Goal: Task Accomplishment & Management: Manage account settings

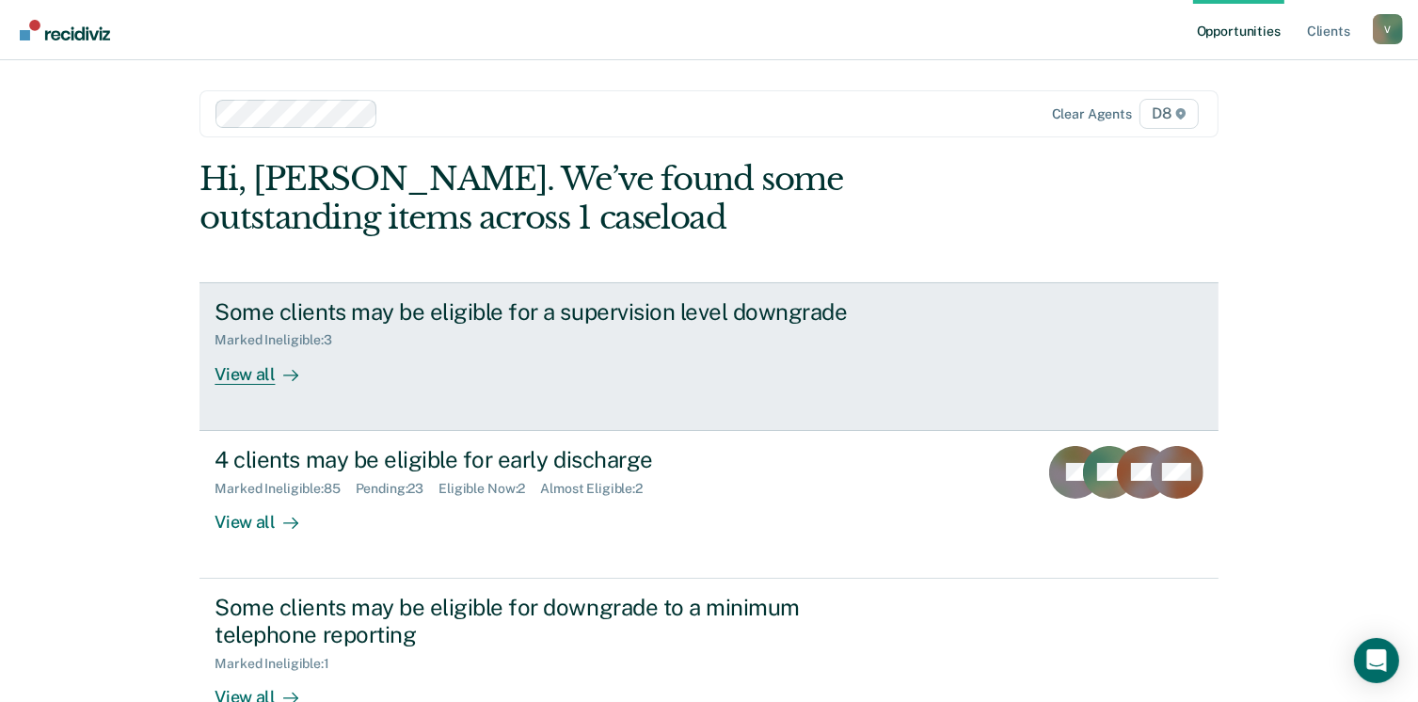
click at [252, 371] on div "View all" at bounding box center [267, 366] width 105 height 37
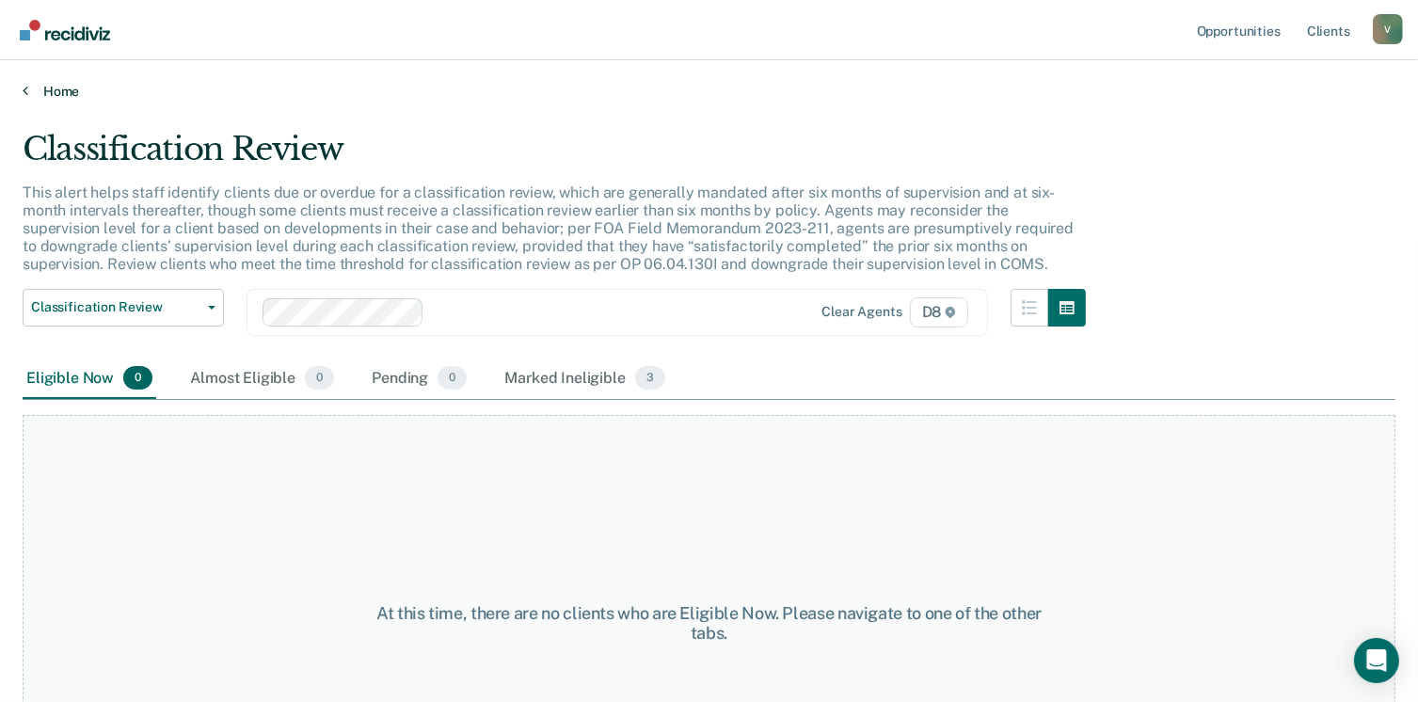
click at [50, 84] on link "Home" at bounding box center [709, 91] width 1373 height 17
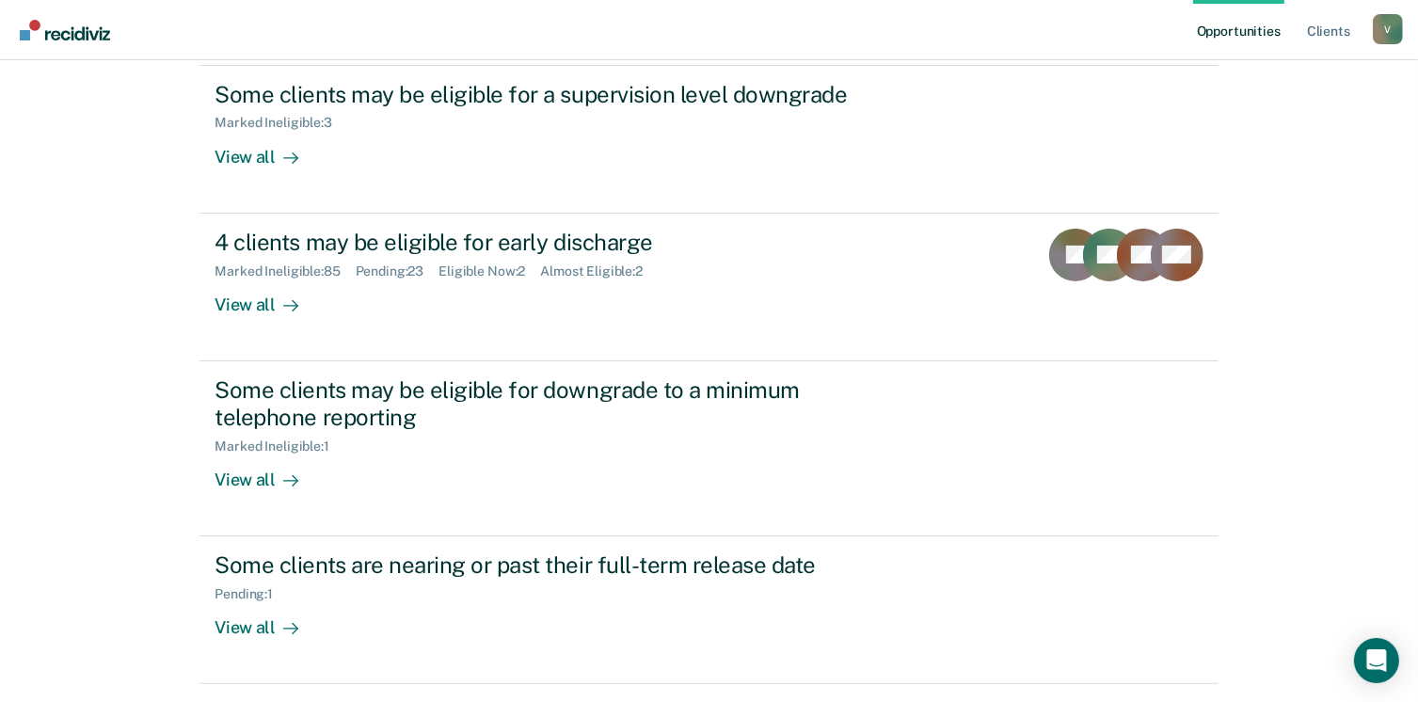
scroll to position [273, 0]
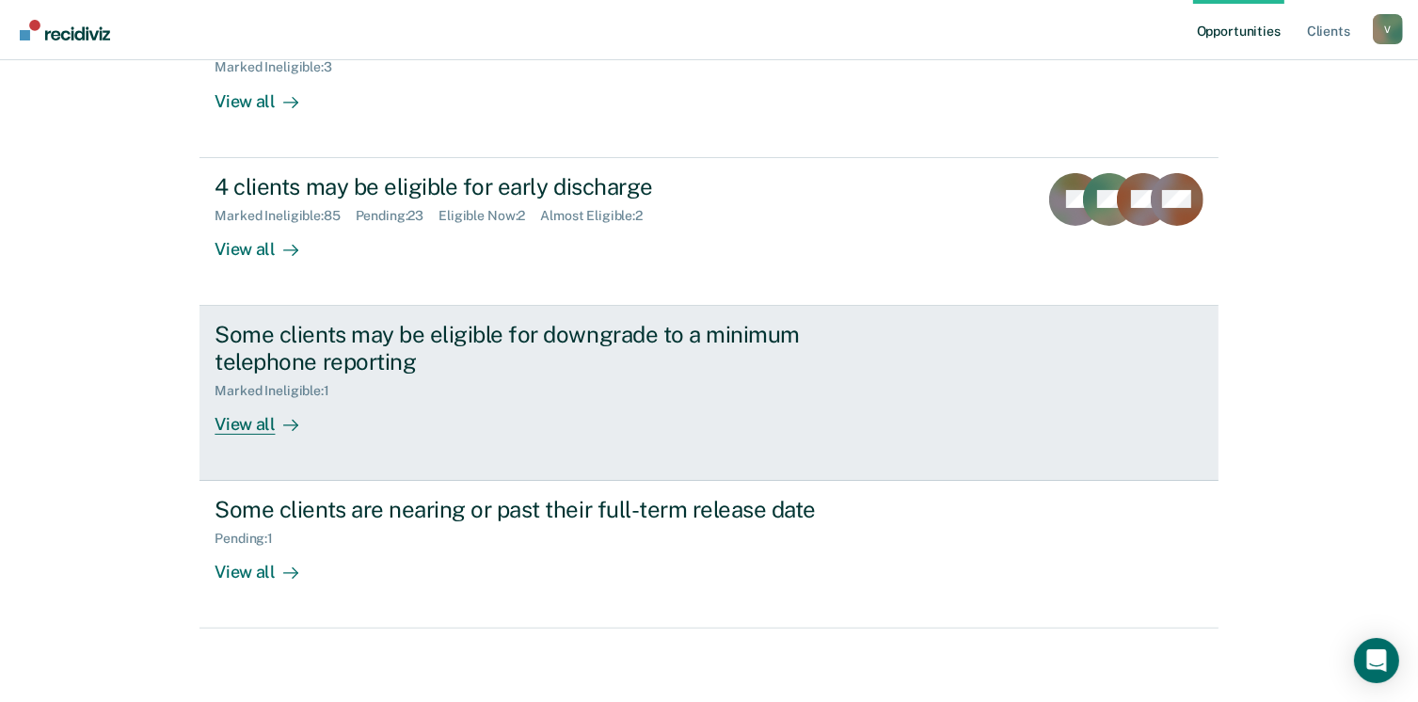
click at [247, 415] on div "View all" at bounding box center [267, 416] width 105 height 37
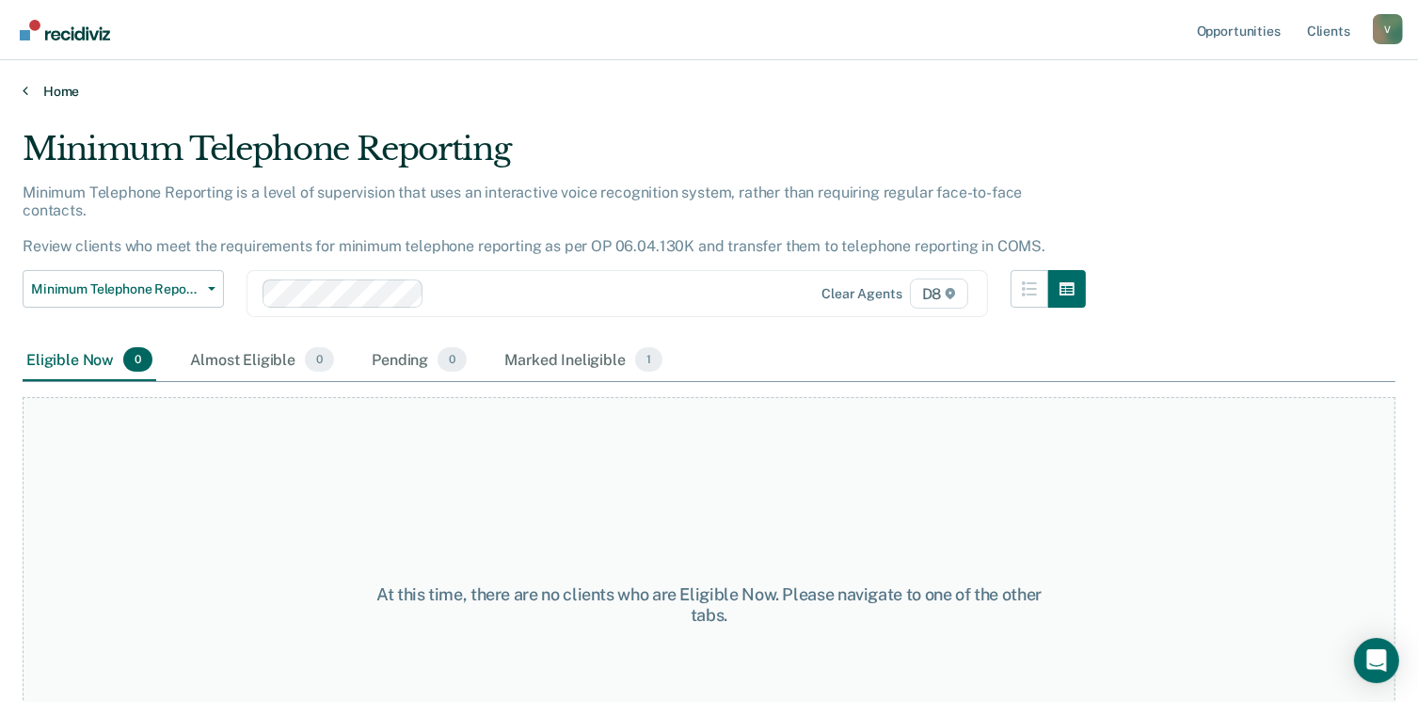
click at [53, 91] on link "Home" at bounding box center [709, 91] width 1373 height 17
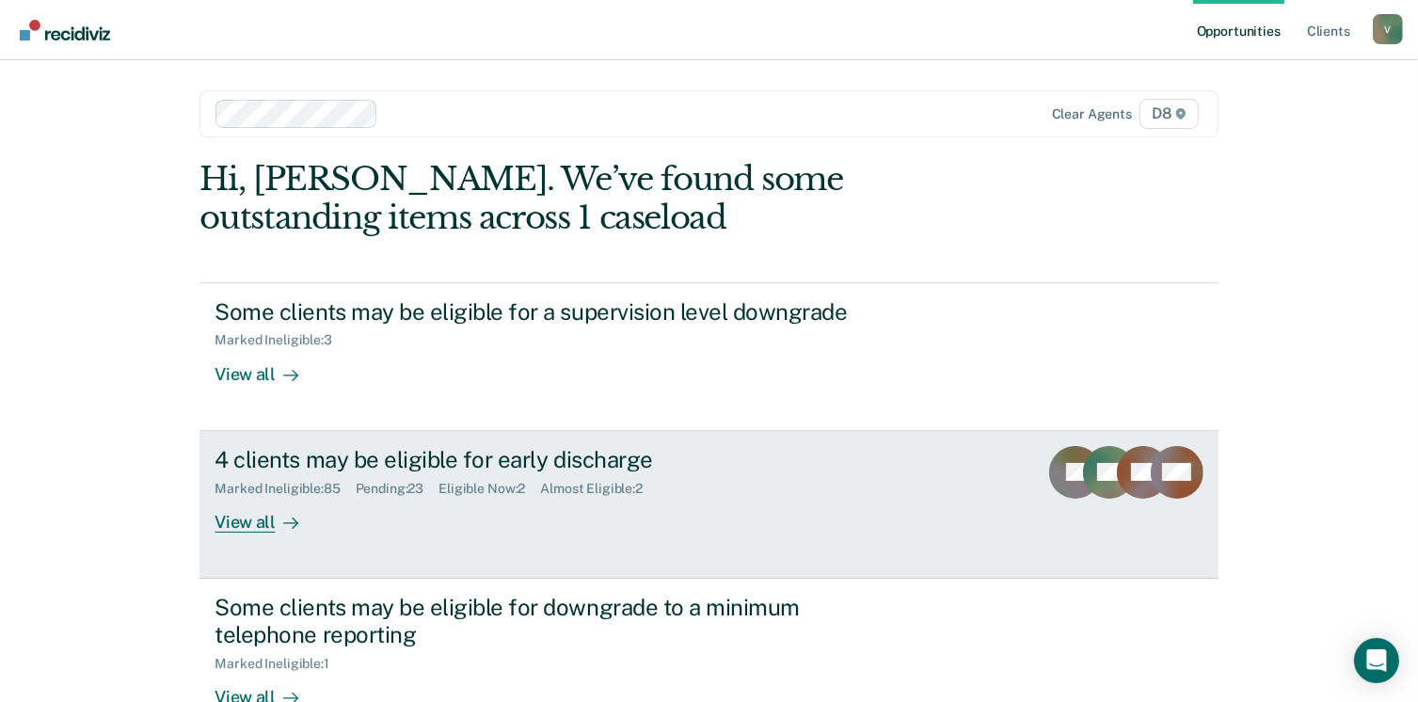
click at [252, 521] on div "View all" at bounding box center [267, 514] width 105 height 37
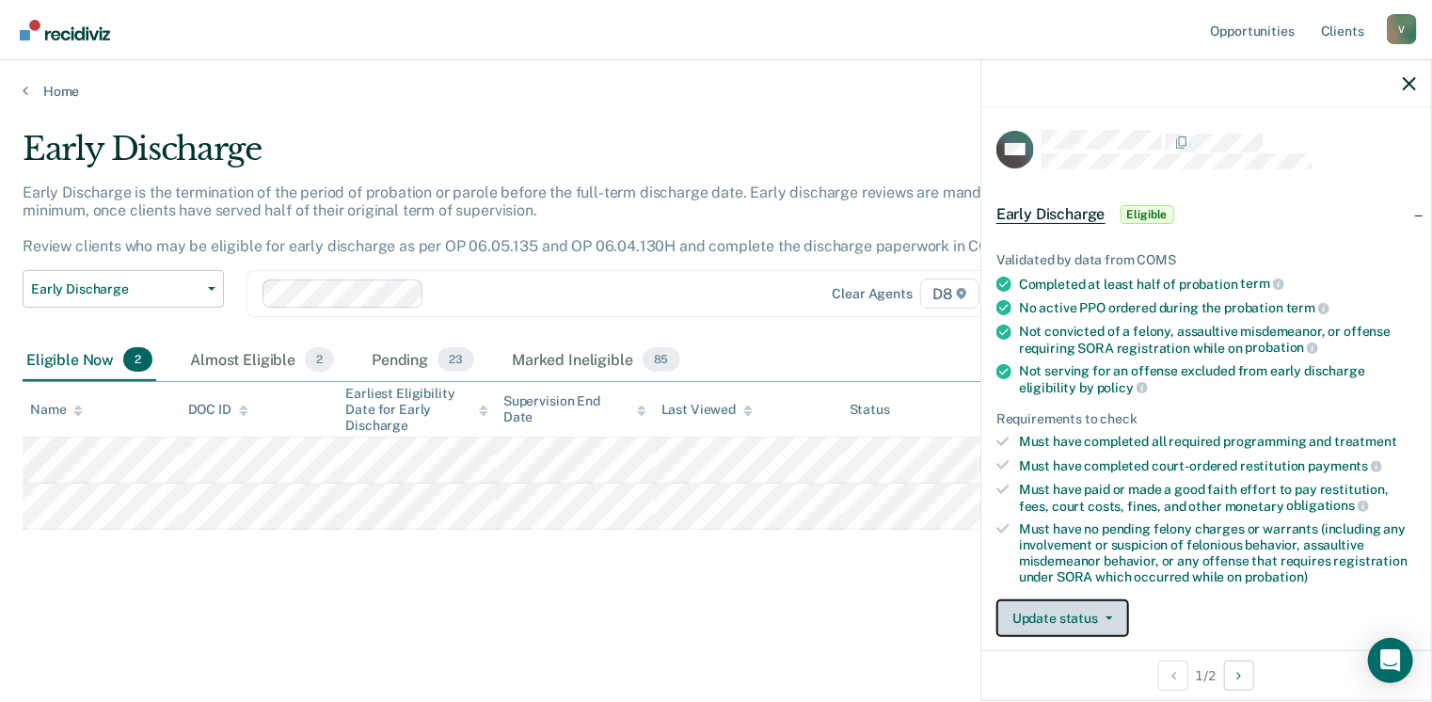
click at [1084, 599] on button "Update status" at bounding box center [1062, 618] width 133 height 38
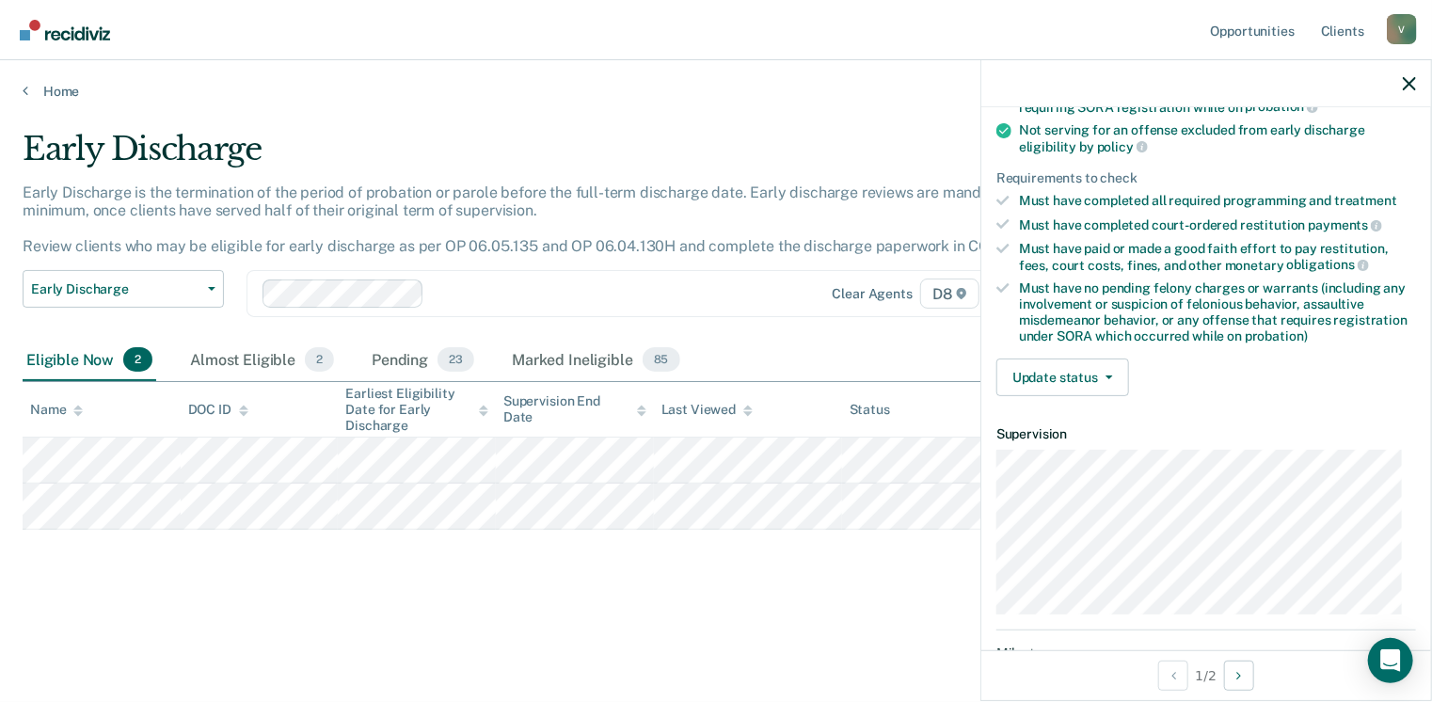
scroll to position [280, 0]
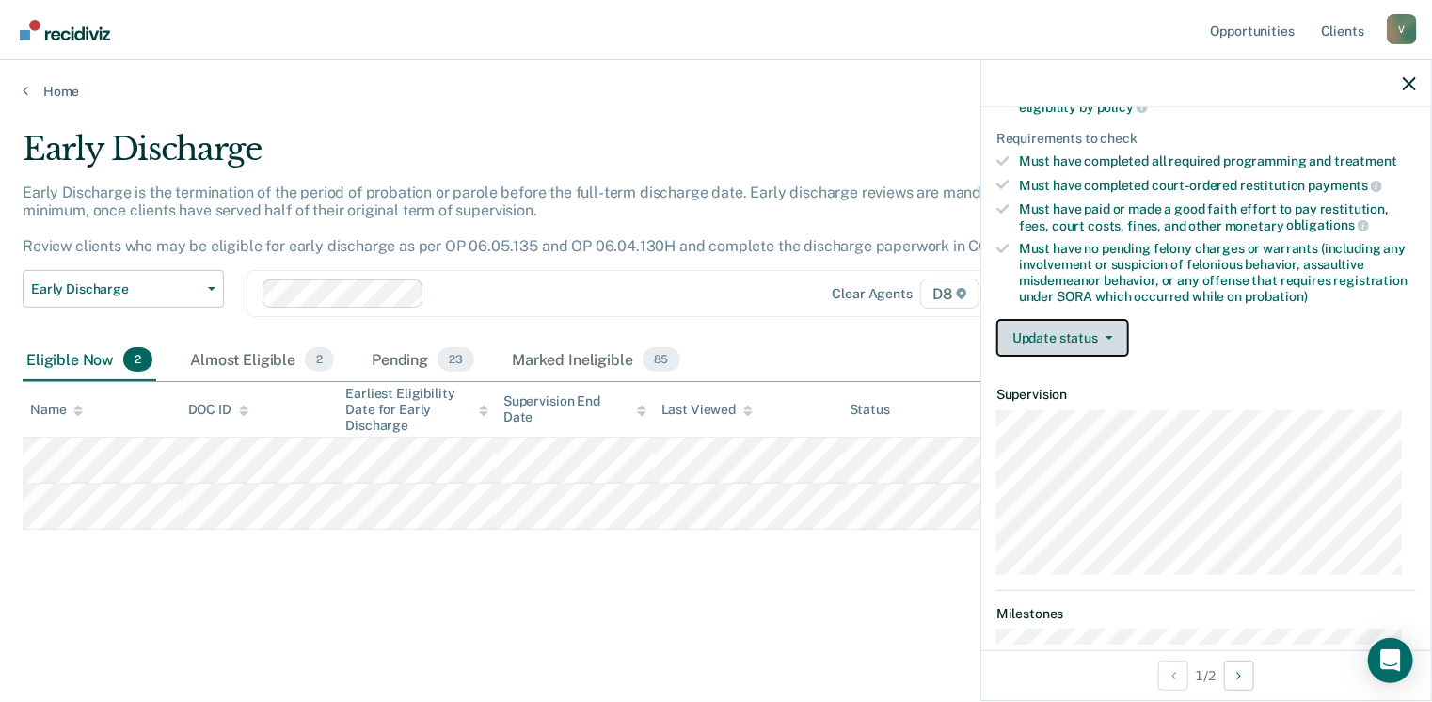
click at [1092, 326] on button "Update status" at bounding box center [1062, 338] width 133 height 38
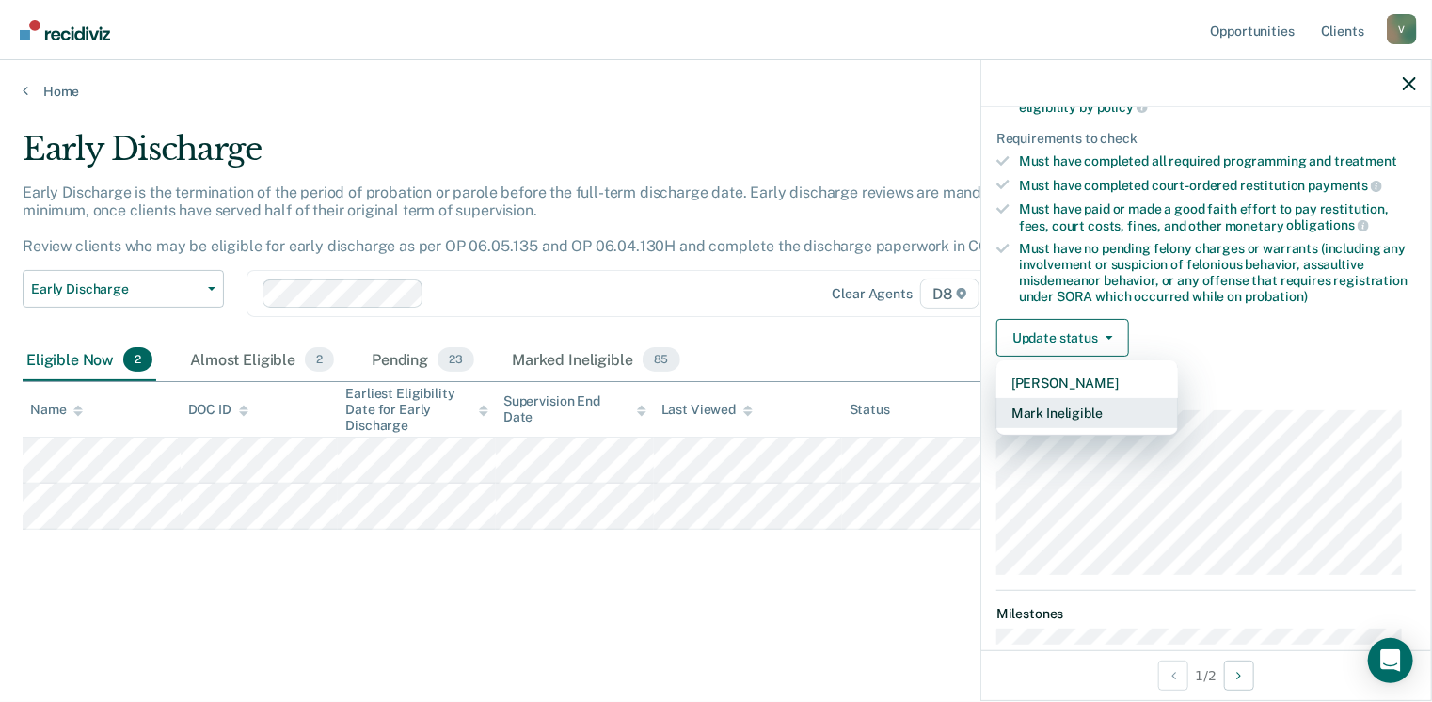
click at [1079, 398] on button "Mark Ineligible" at bounding box center [1087, 413] width 182 height 30
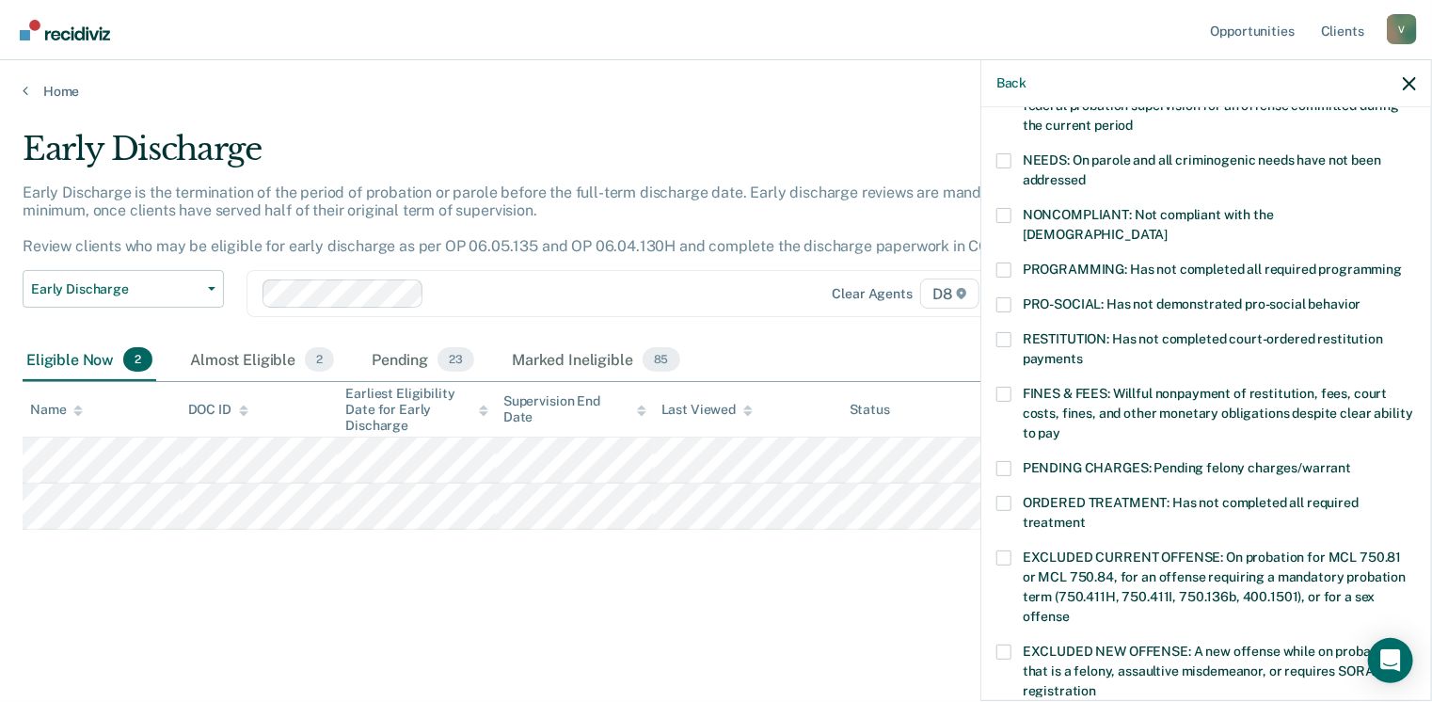
click at [1007, 387] on span at bounding box center [1003, 394] width 15 height 15
click at [1060, 426] on input "FINES & FEES: Willful nonpayment of restitution, fees, court costs, fines, and …" at bounding box center [1060, 426] width 0 height 0
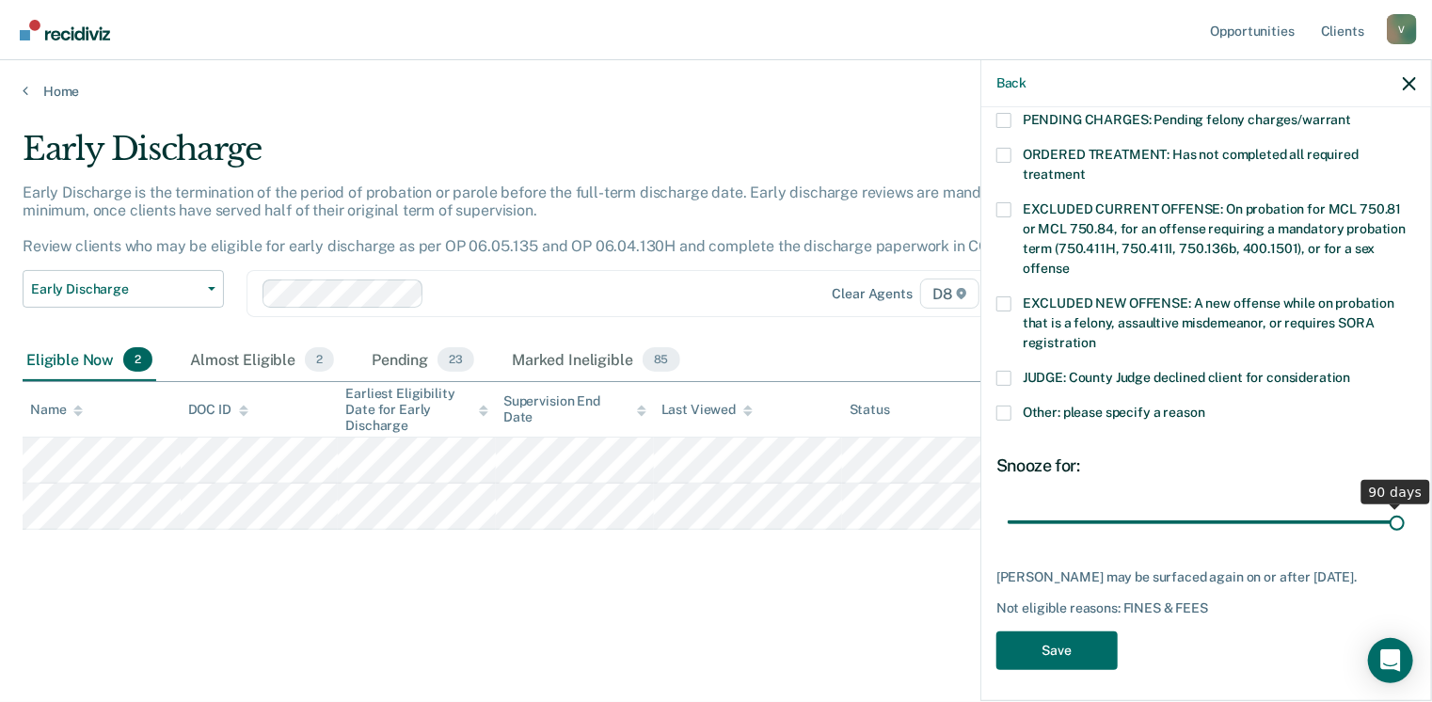
drag, startPoint x: 1121, startPoint y: 488, endPoint x: 1438, endPoint y: 474, distance: 317.4
type input "90"
click at [1405, 506] on input "range" at bounding box center [1206, 522] width 397 height 33
click at [1060, 635] on button "Save" at bounding box center [1056, 650] width 121 height 39
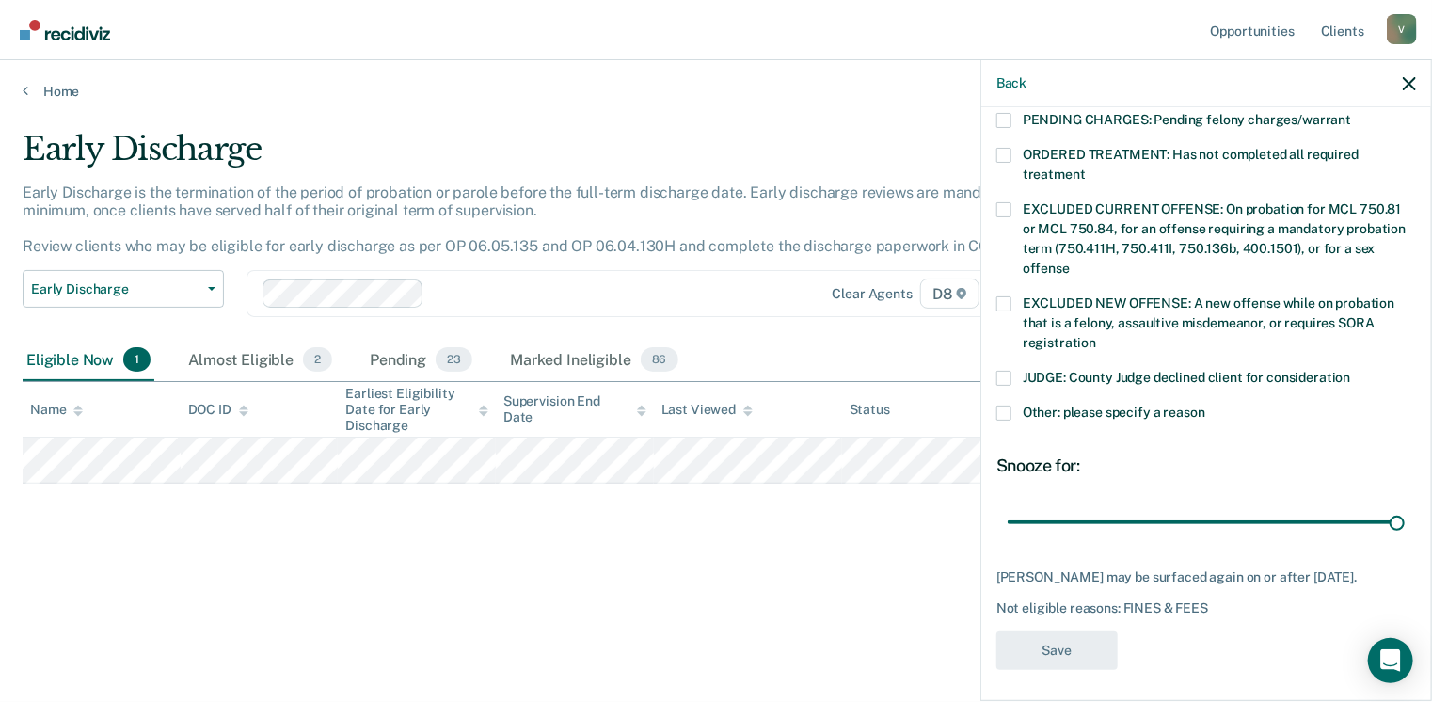
click at [537, 515] on div "Early Discharge Early Discharge is the termination of the period of probation o…" at bounding box center [716, 345] width 1387 height 431
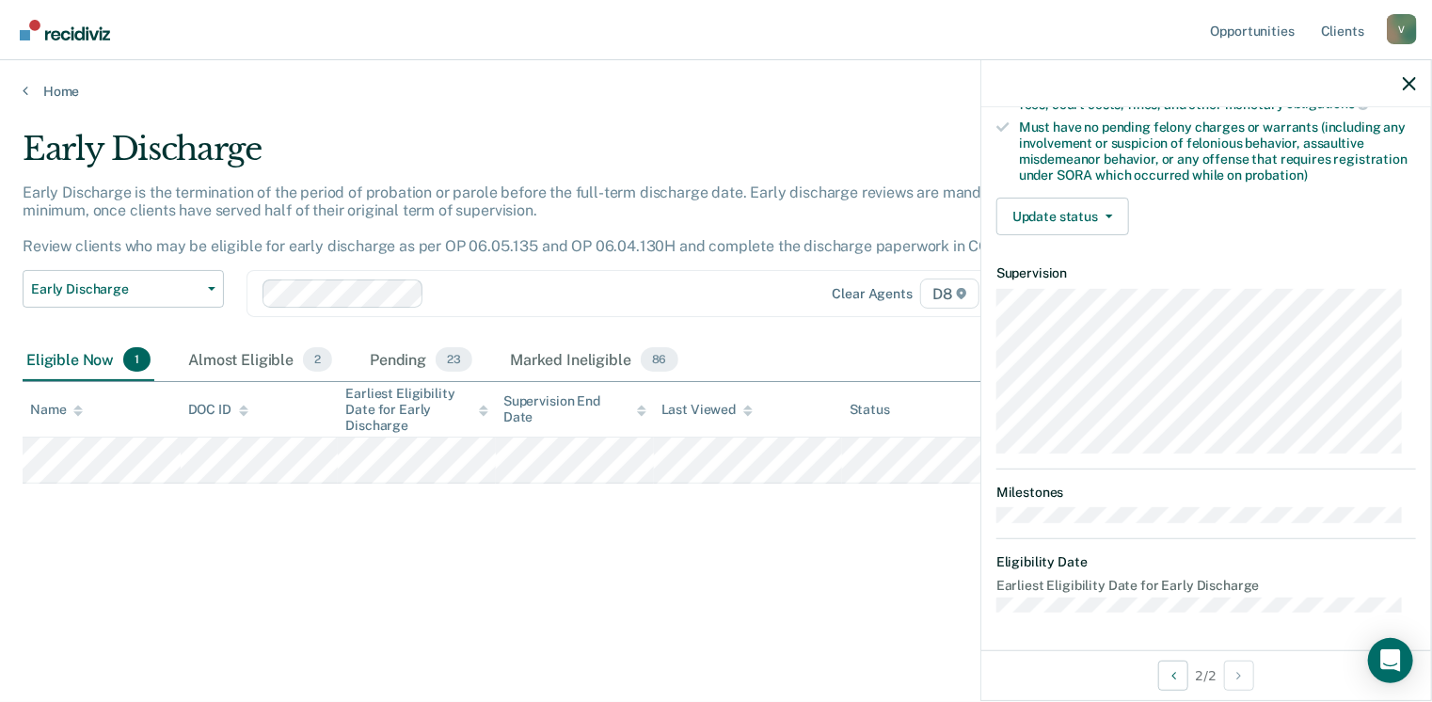
scroll to position [395, 0]
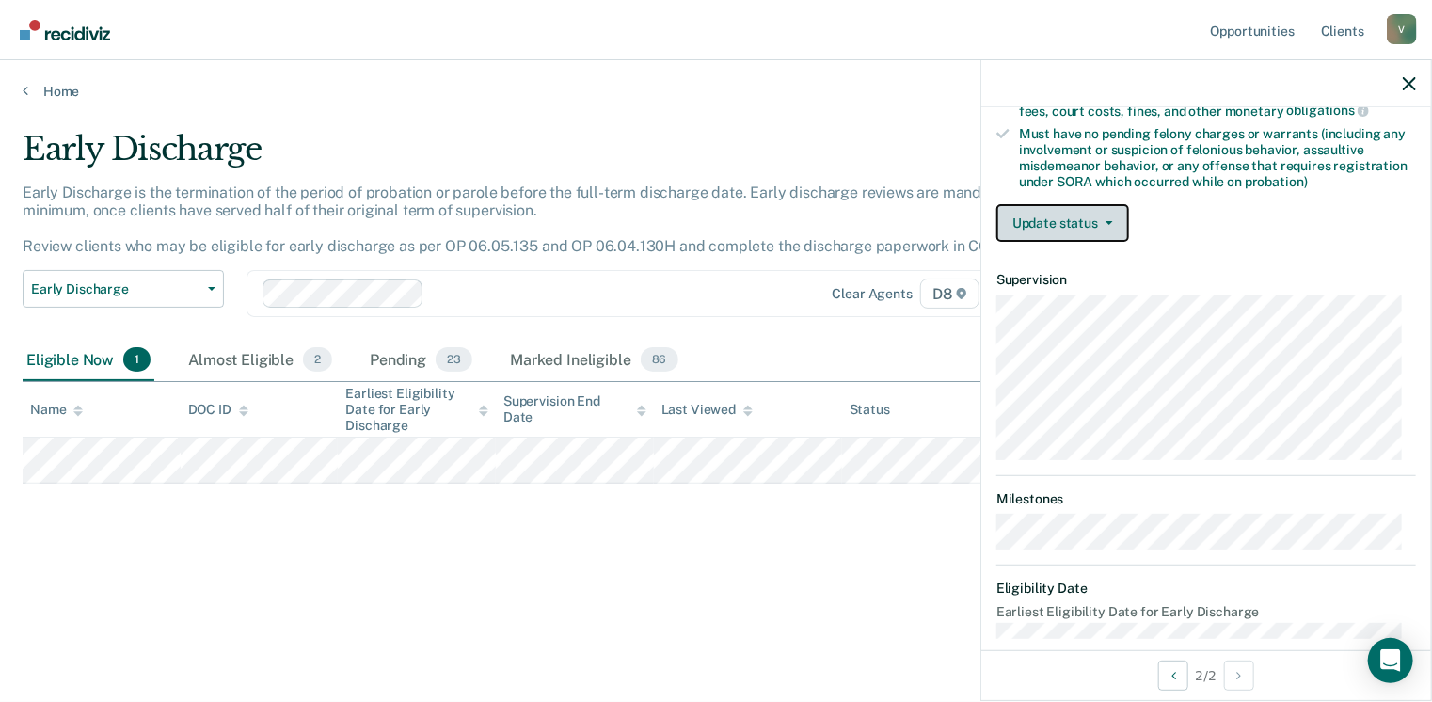
click at [1114, 215] on button "Update status" at bounding box center [1062, 223] width 133 height 38
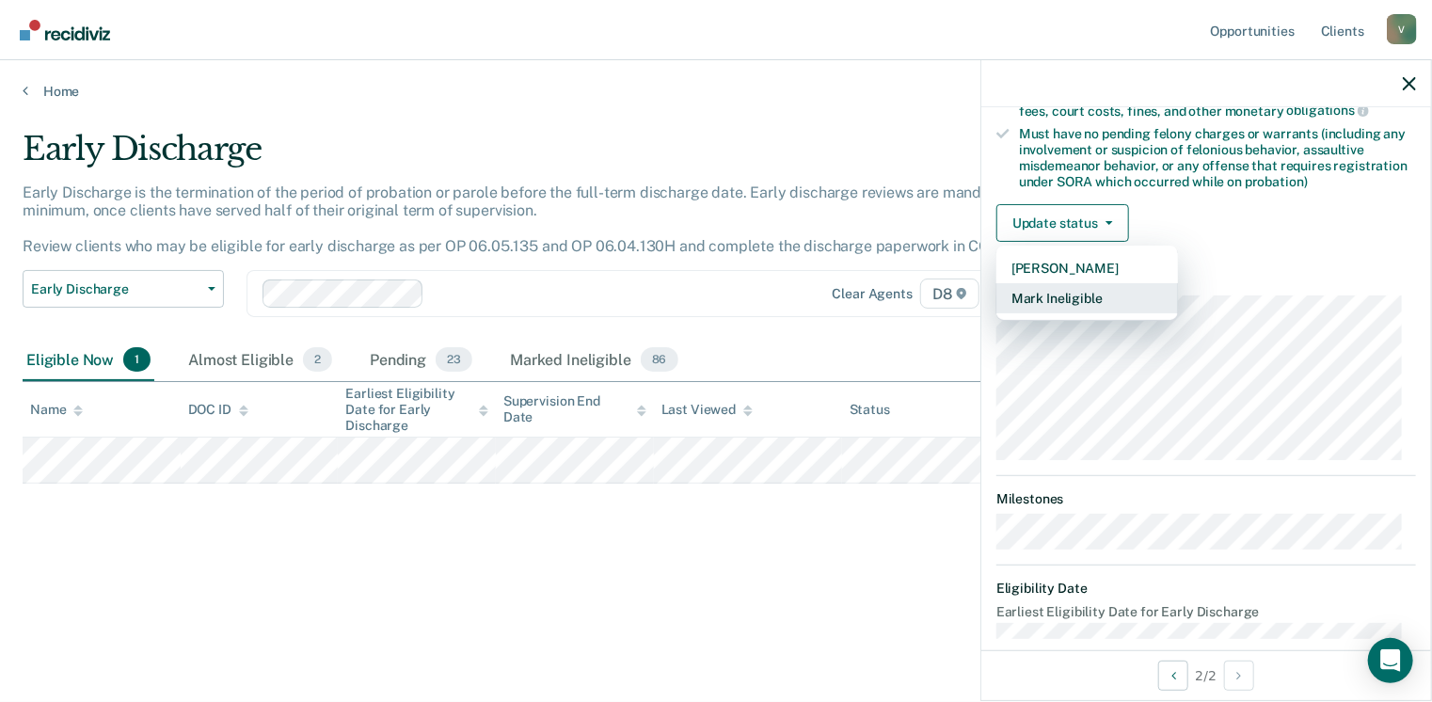
click at [1058, 298] on button "Mark Ineligible" at bounding box center [1087, 298] width 182 height 30
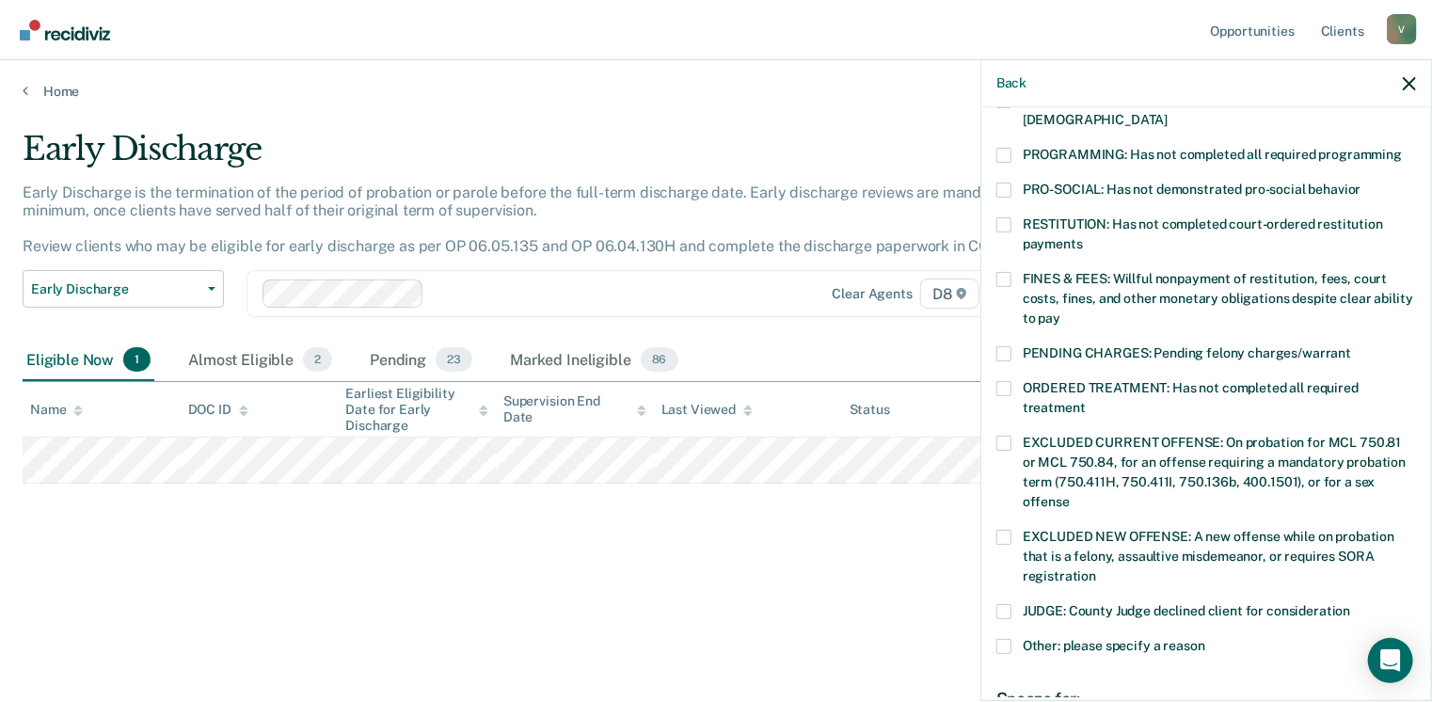
click at [1014, 272] on label "FINES & FEES: Willful nonpayment of restitution, fees, court costs, fines, and …" at bounding box center [1206, 301] width 420 height 59
click at [1060, 311] on input "FINES & FEES: Willful nonpayment of restitution, fees, court costs, fines, and …" at bounding box center [1060, 311] width 0 height 0
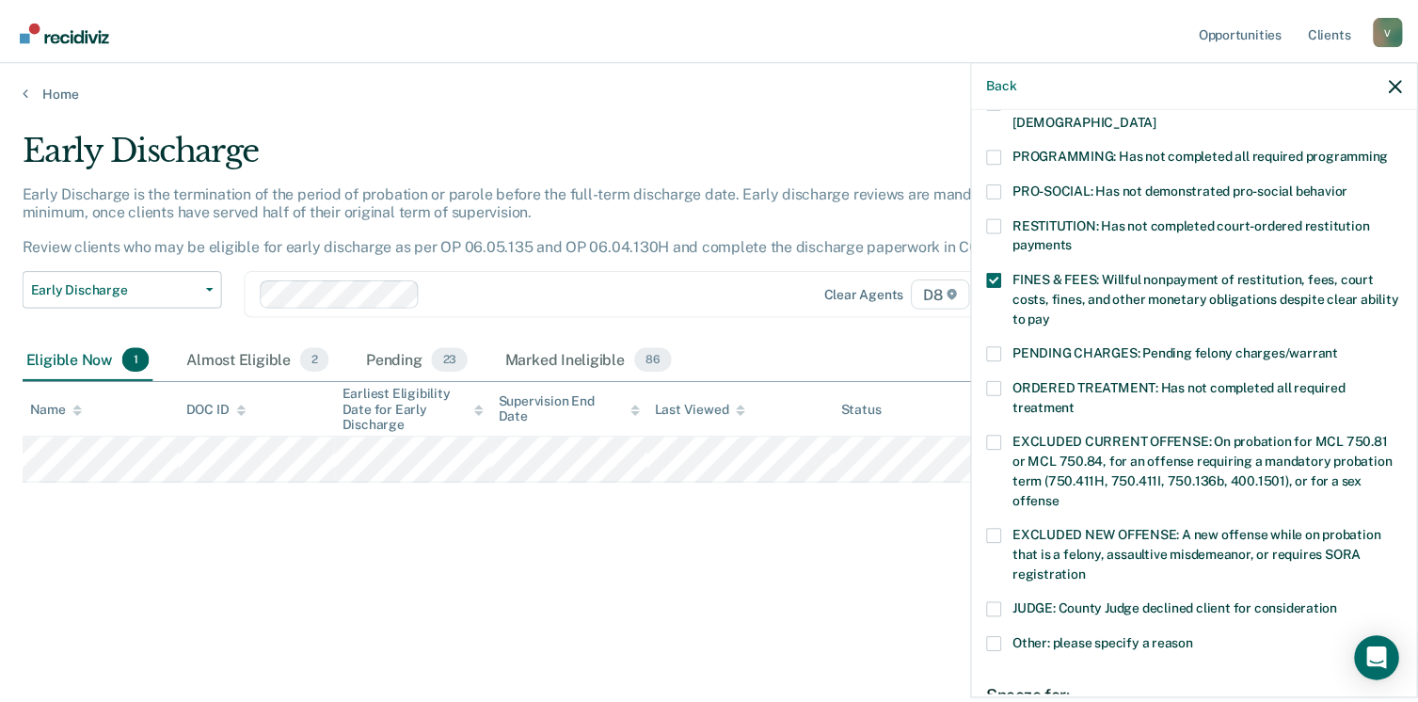
scroll to position [628, 0]
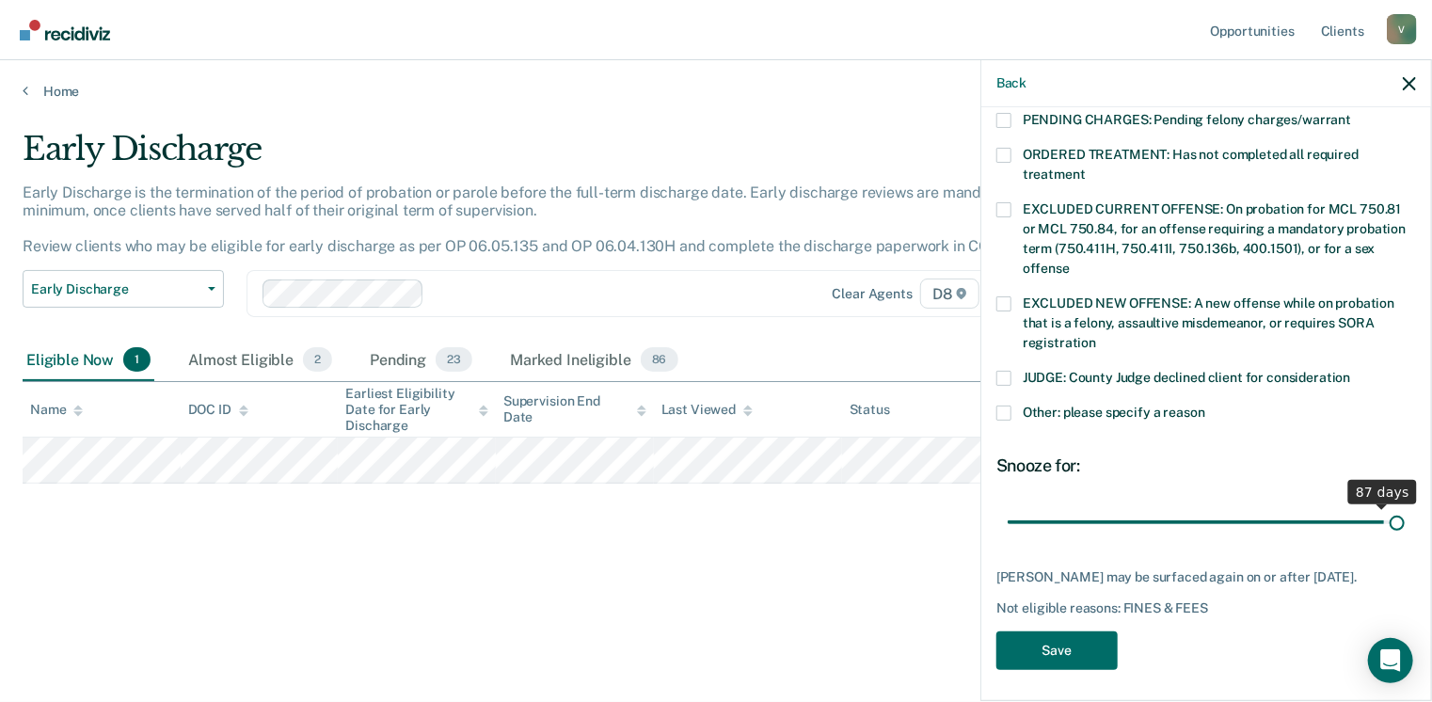
drag, startPoint x: 1135, startPoint y: 494, endPoint x: 1438, endPoint y: 478, distance: 303.4
type input "90"
click at [1405, 506] on input "range" at bounding box center [1206, 522] width 397 height 33
click at [1063, 637] on button "Save" at bounding box center [1056, 650] width 121 height 39
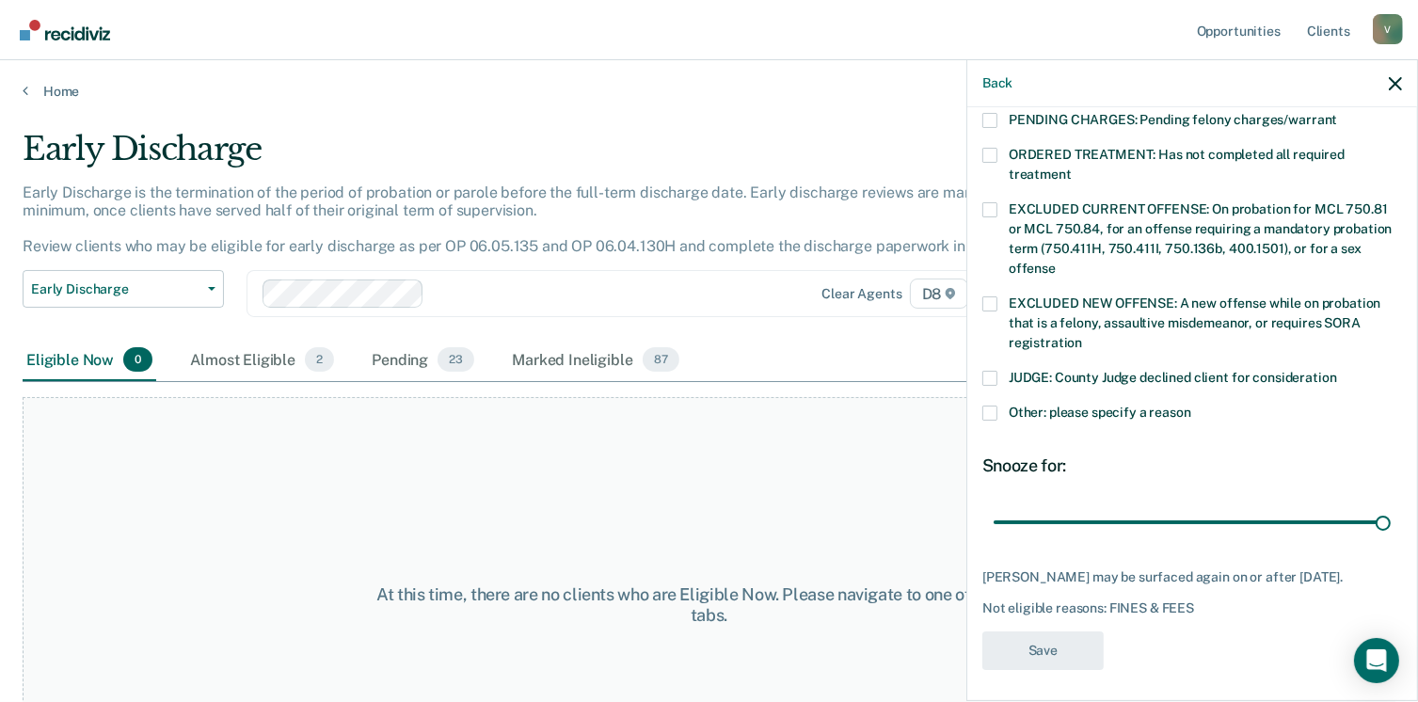
click at [639, 469] on div "At this time, there are no clients who are Eligible Now. Please navigate to one…" at bounding box center [709, 605] width 1373 height 416
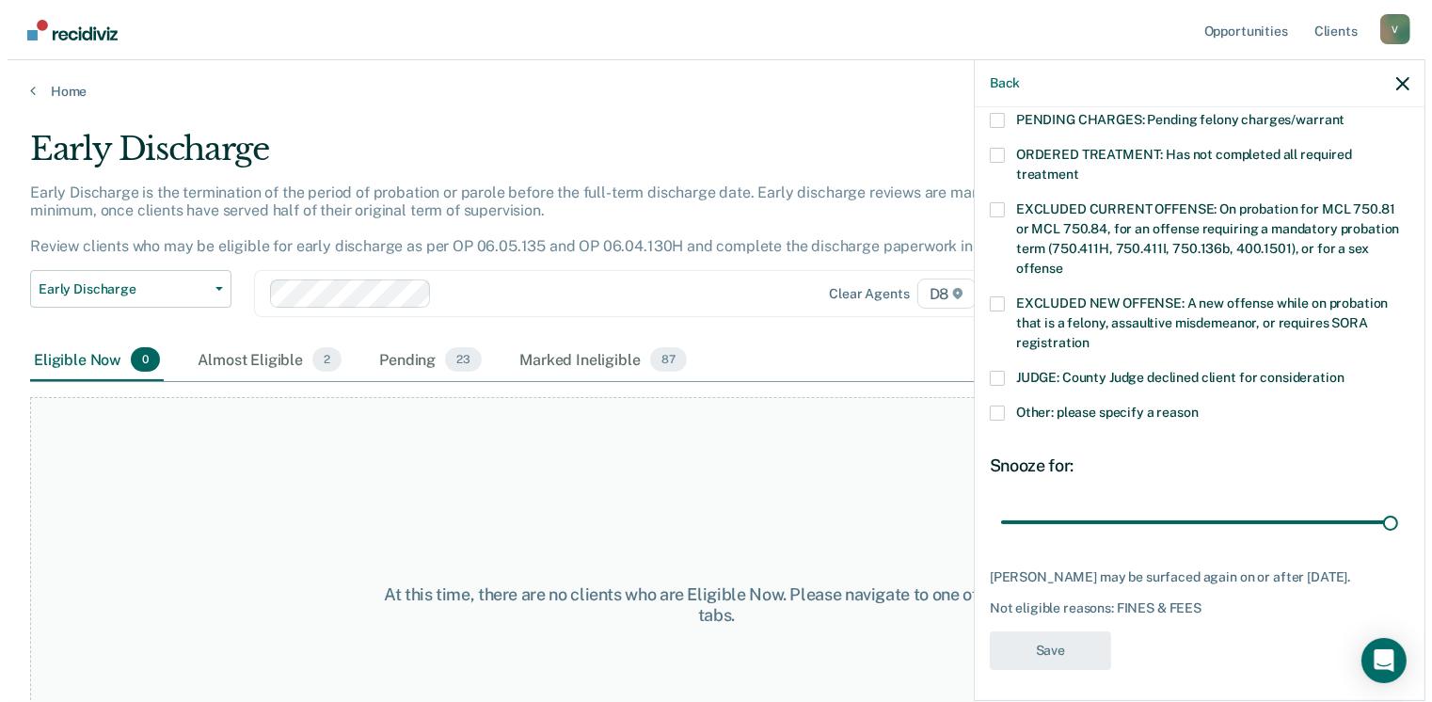
scroll to position [553, 0]
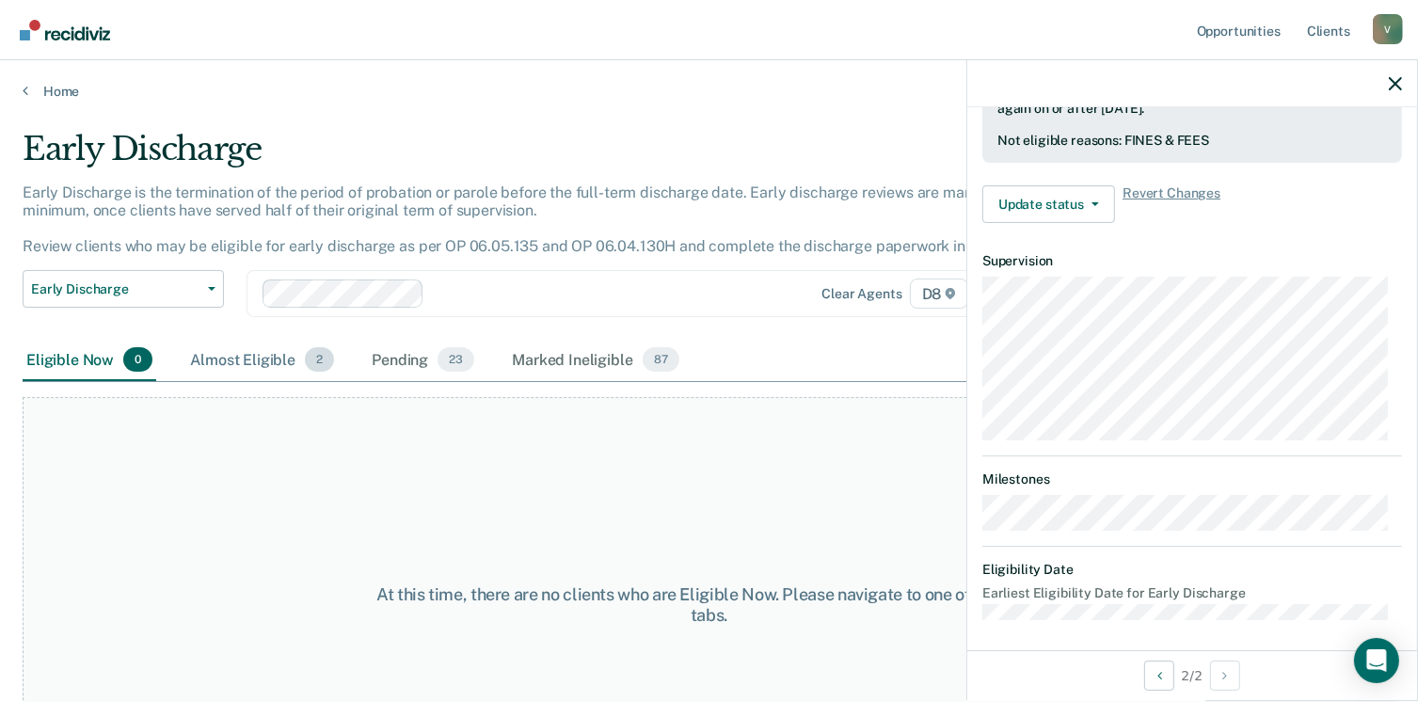
click at [265, 351] on div "Almost Eligible 2" at bounding box center [261, 360] width 151 height 41
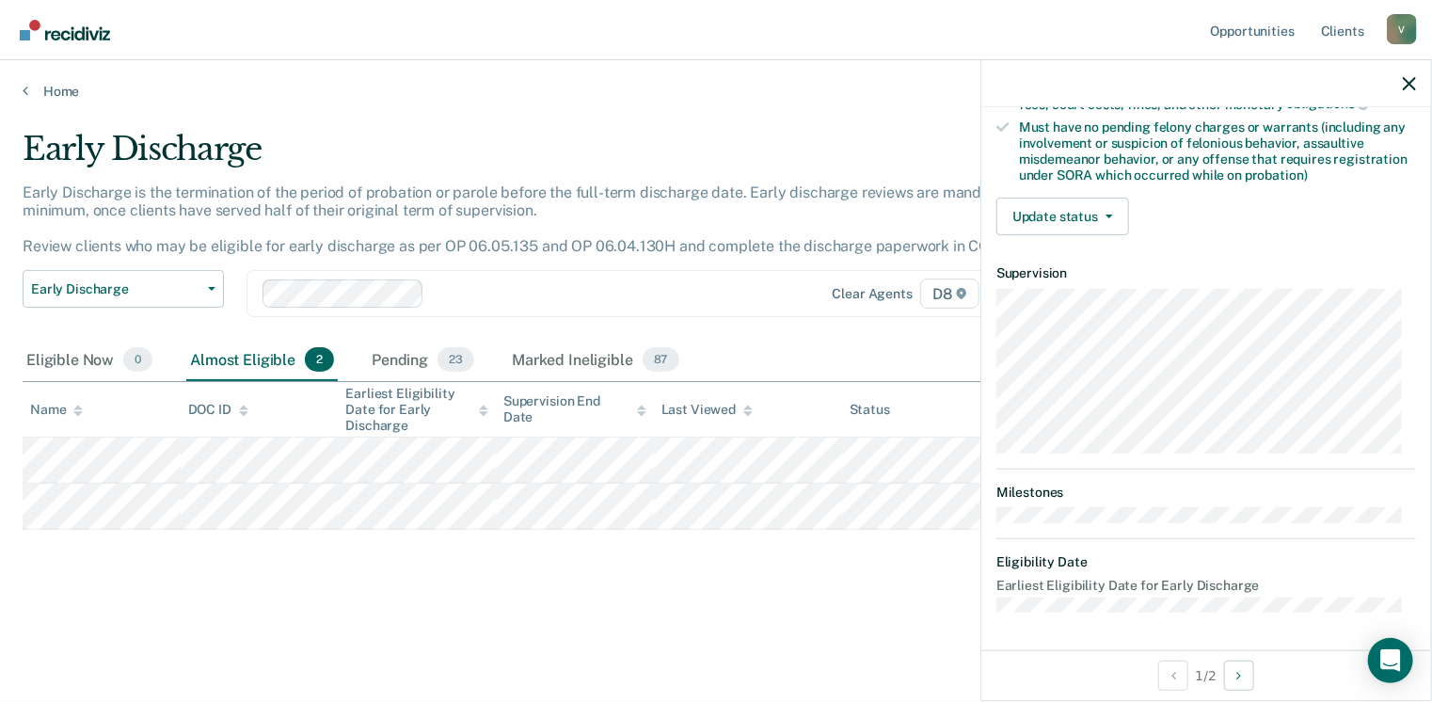
scroll to position [395, 0]
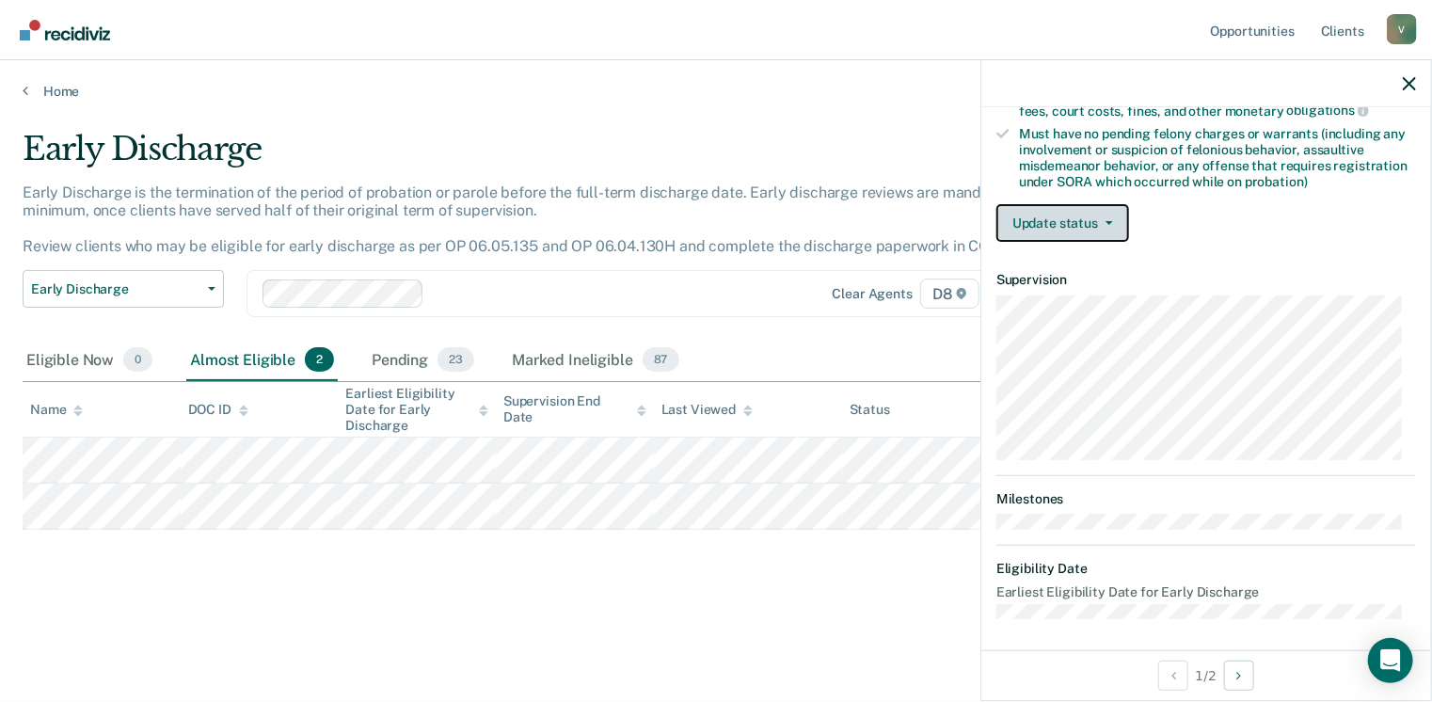
click at [1089, 219] on button "Update status" at bounding box center [1062, 223] width 133 height 38
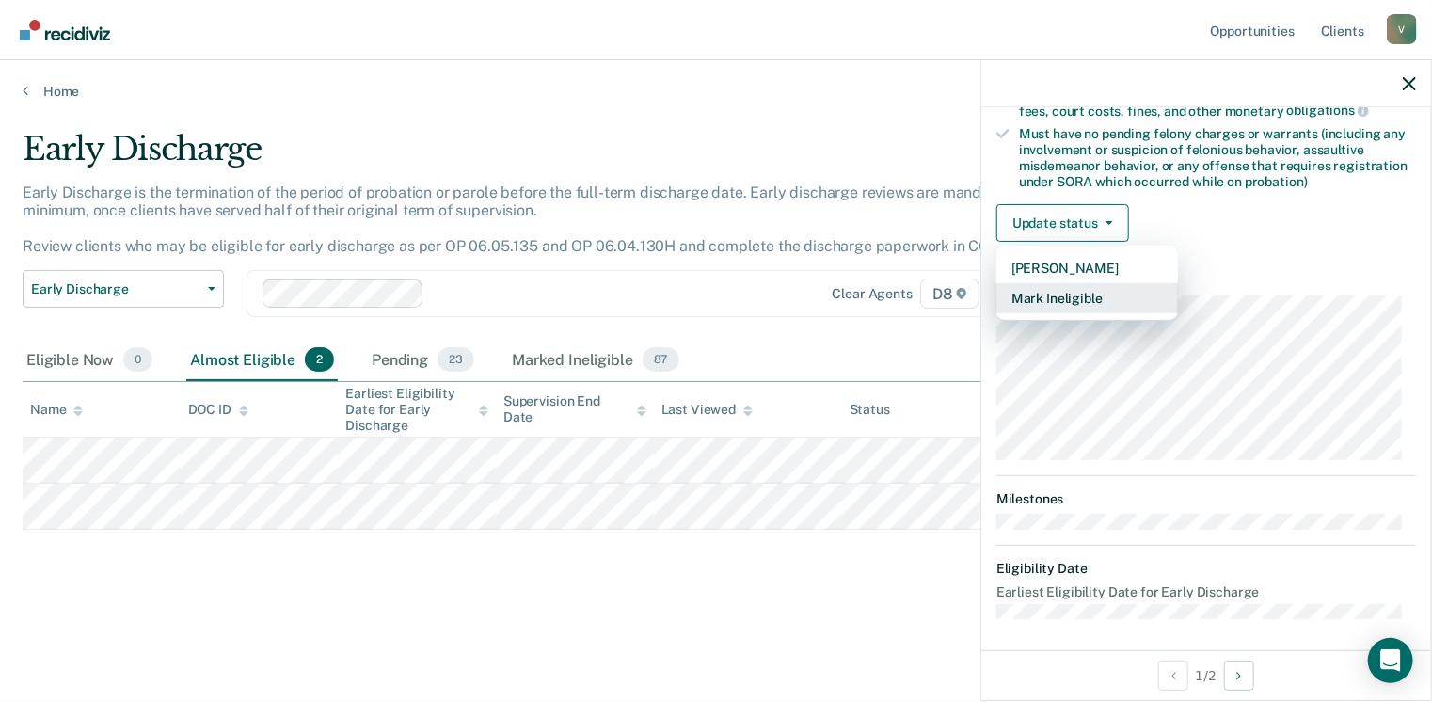
click at [1071, 294] on button "Mark Ineligible" at bounding box center [1087, 298] width 182 height 30
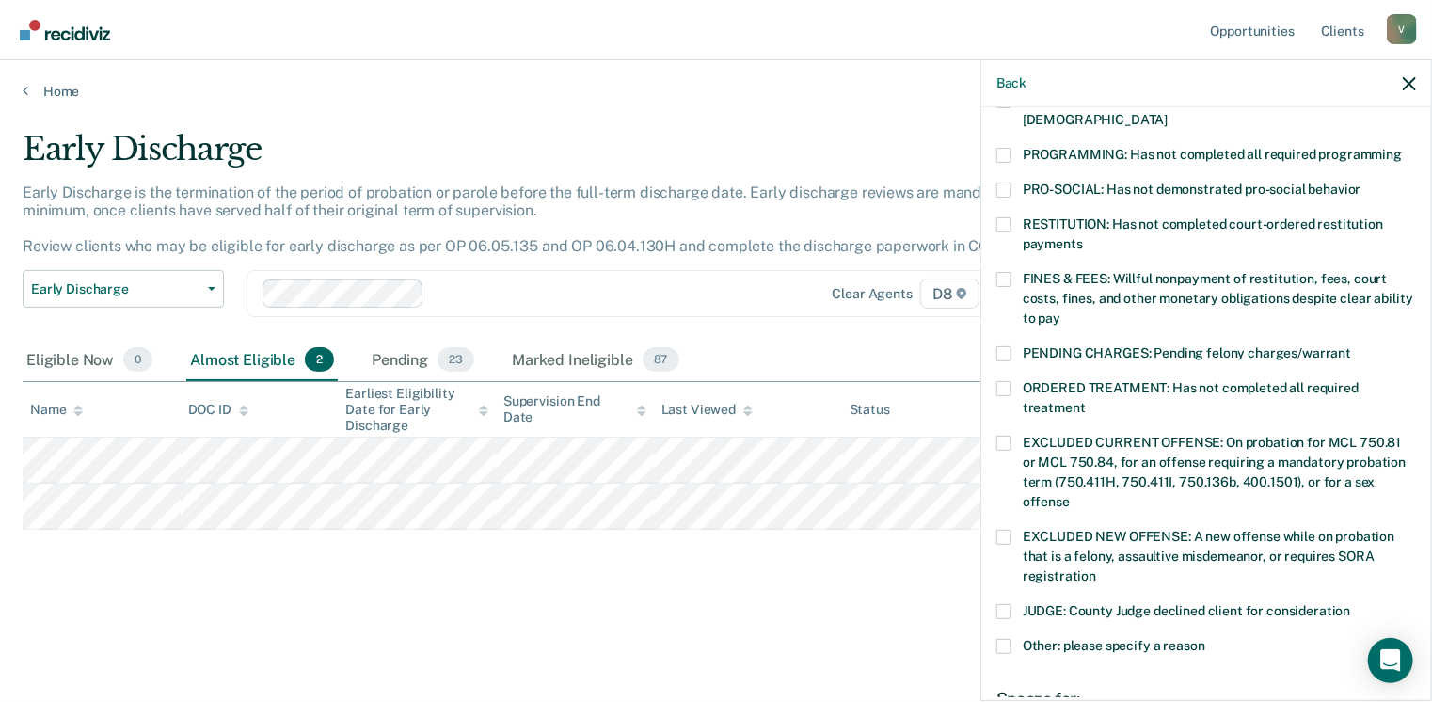
click at [1007, 272] on span at bounding box center [1003, 279] width 15 height 15
click at [1060, 311] on input "FINES & FEES: Willful nonpayment of restitution, fees, court costs, fines, and …" at bounding box center [1060, 311] width 0 height 0
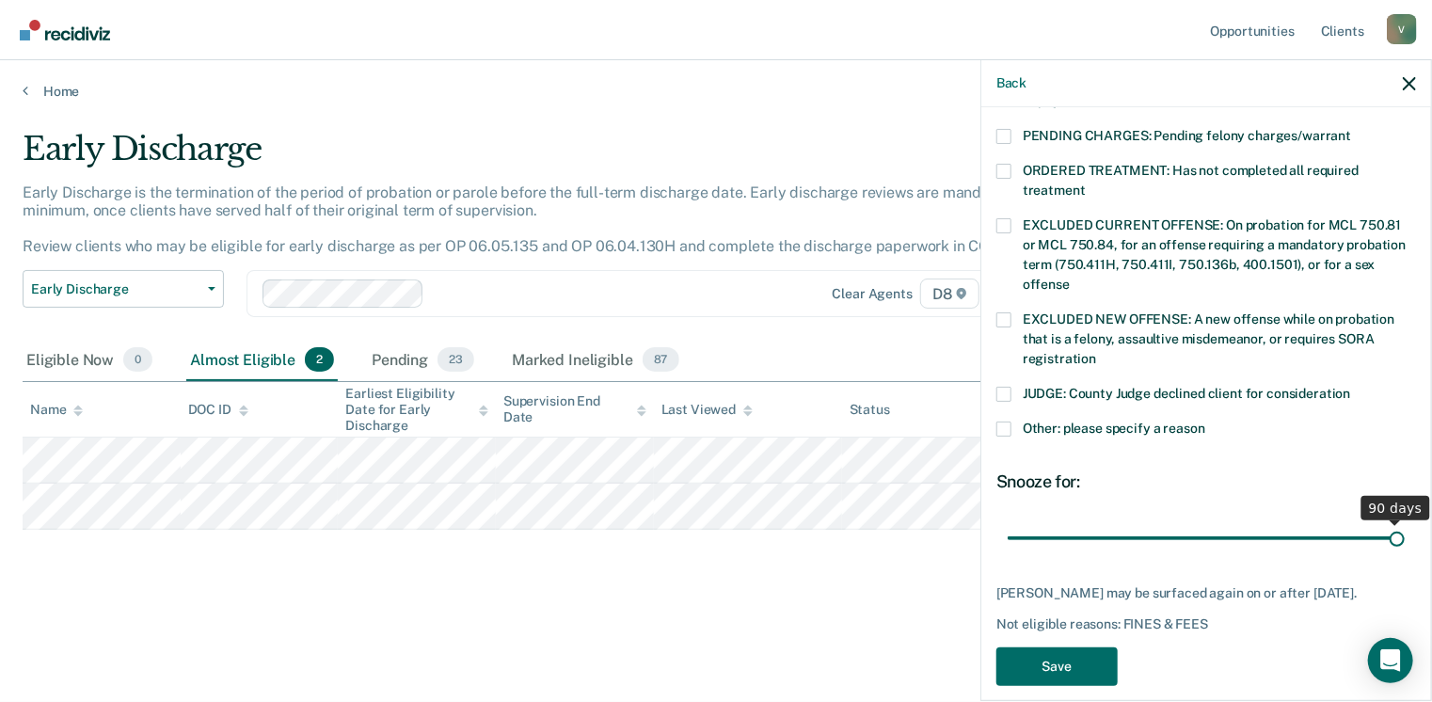
drag, startPoint x: 1133, startPoint y: 520, endPoint x: 1438, endPoint y: 533, distance: 305.1
type input "90"
click at [1405, 533] on input "range" at bounding box center [1206, 538] width 397 height 33
click at [1028, 656] on button "Save" at bounding box center [1056, 666] width 121 height 39
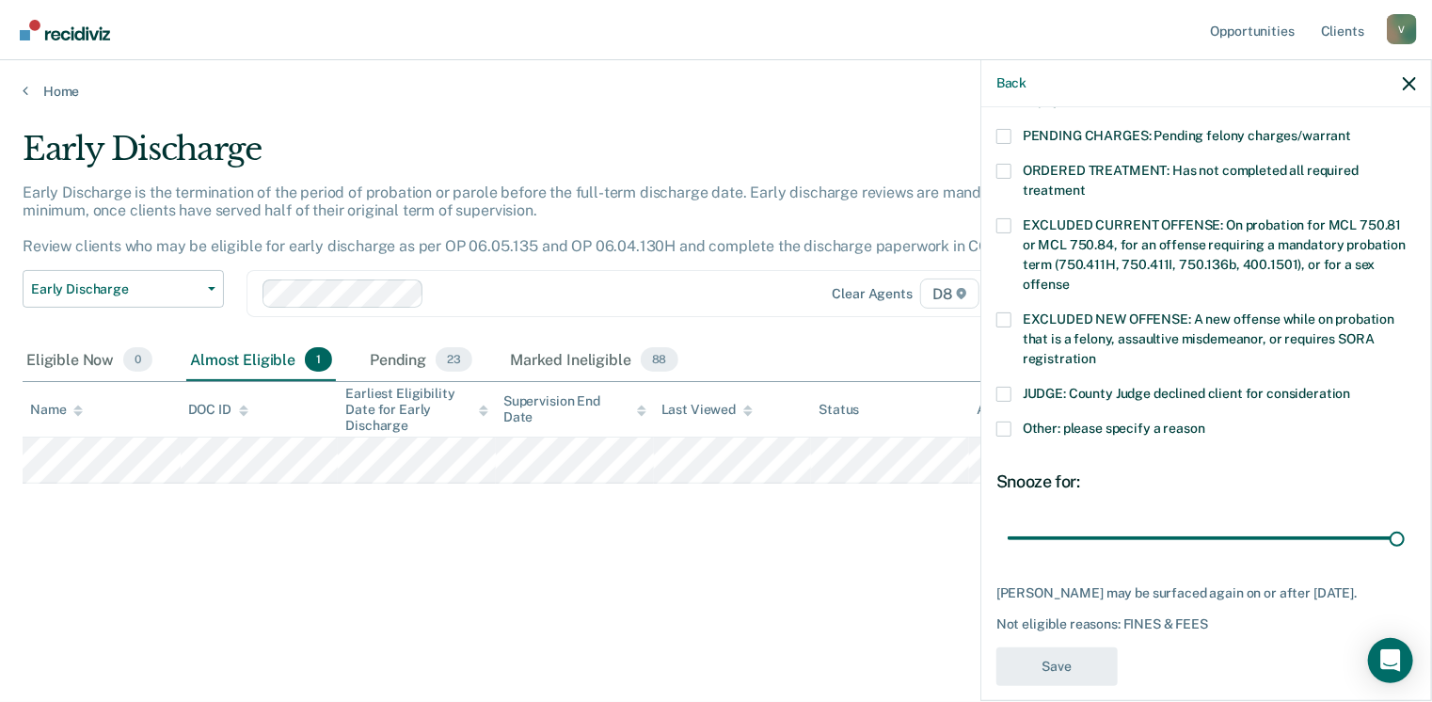
click at [745, 559] on div "Early Discharge Early Discharge is the termination of the period of probation o…" at bounding box center [716, 345] width 1387 height 431
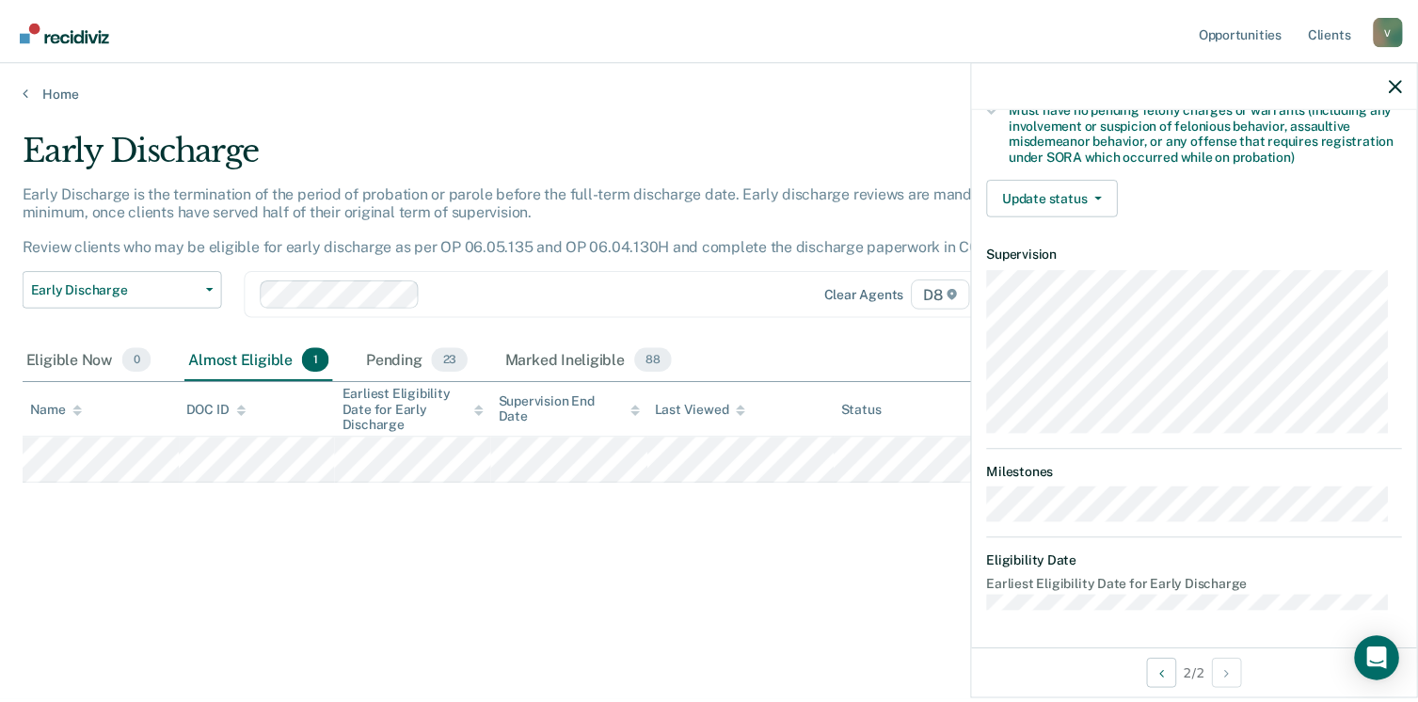
scroll to position [395, 0]
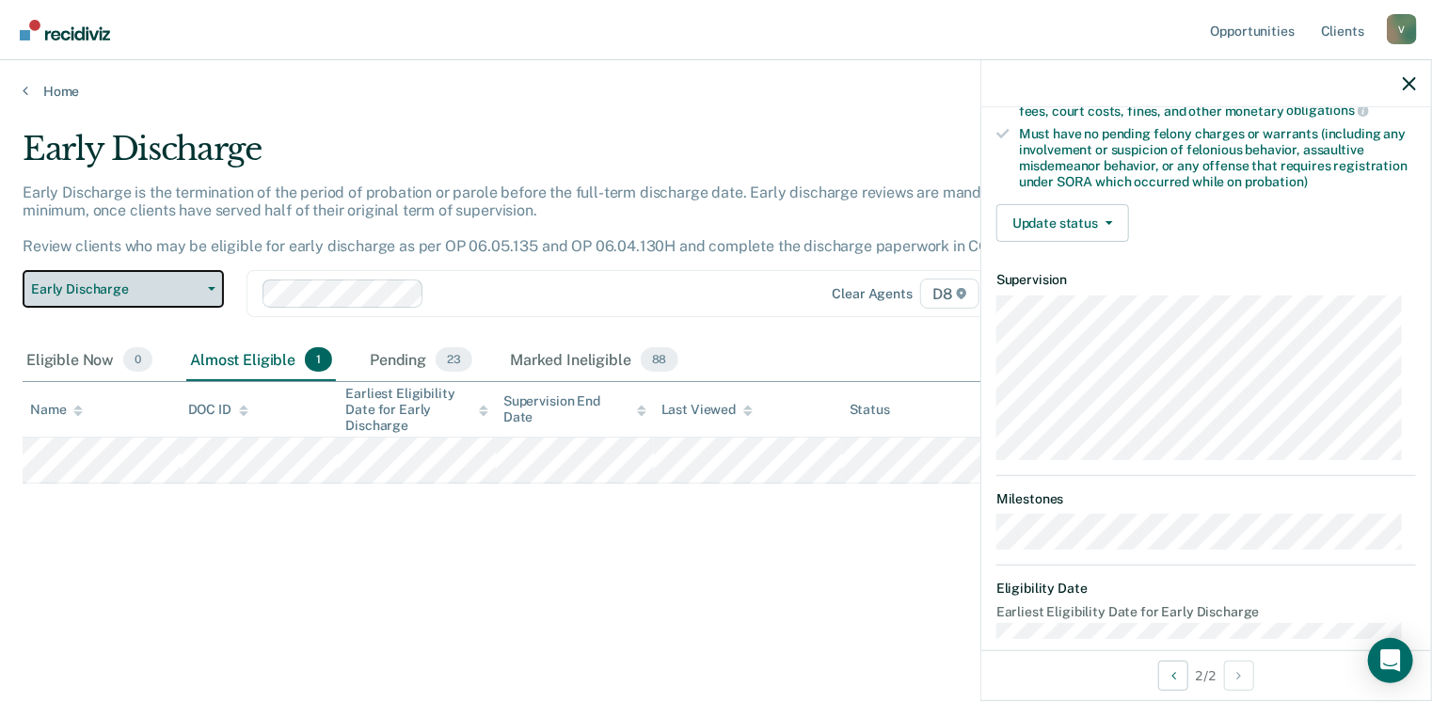
click at [199, 279] on button "Early Discharge" at bounding box center [123, 289] width 201 height 38
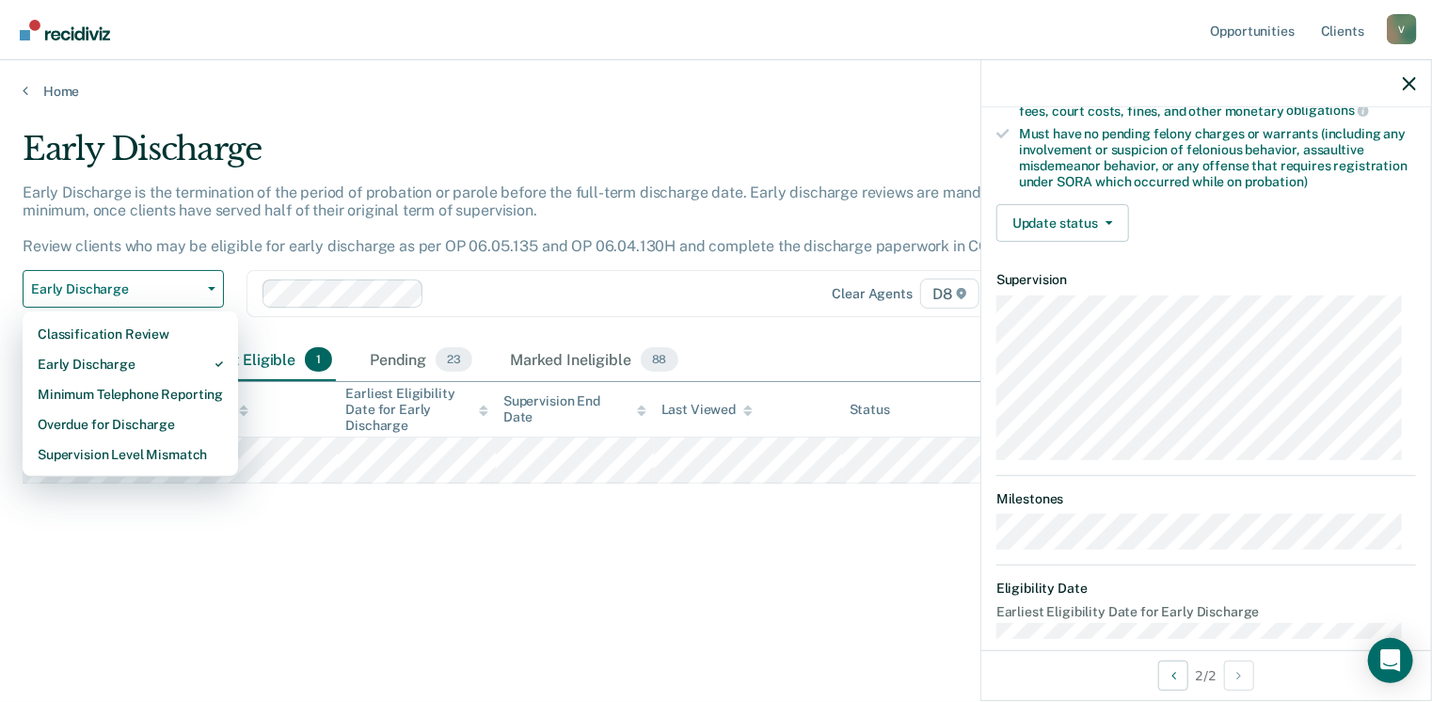
click at [277, 234] on div "Early Discharge is the termination of the period of probation or parole before …" at bounding box center [560, 226] width 1074 height 87
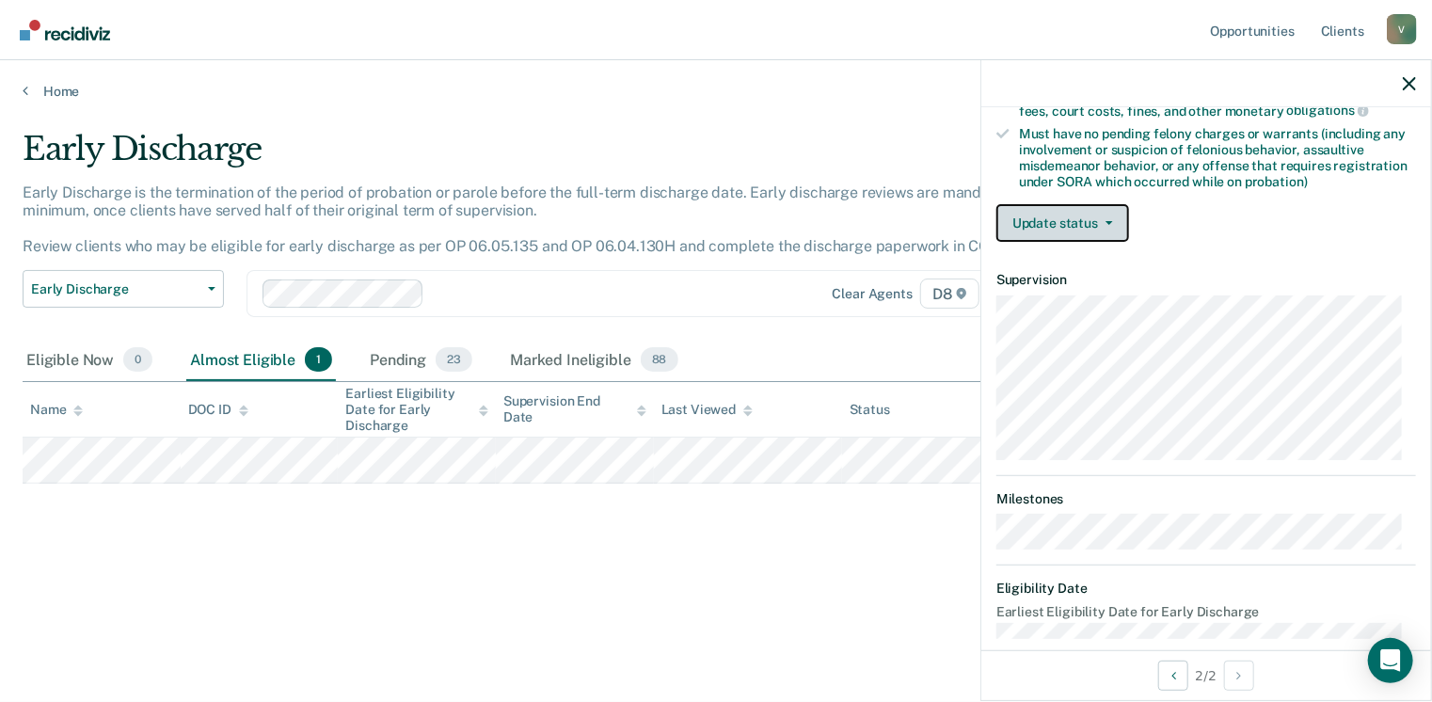
click at [1116, 209] on button "Update status" at bounding box center [1062, 223] width 133 height 38
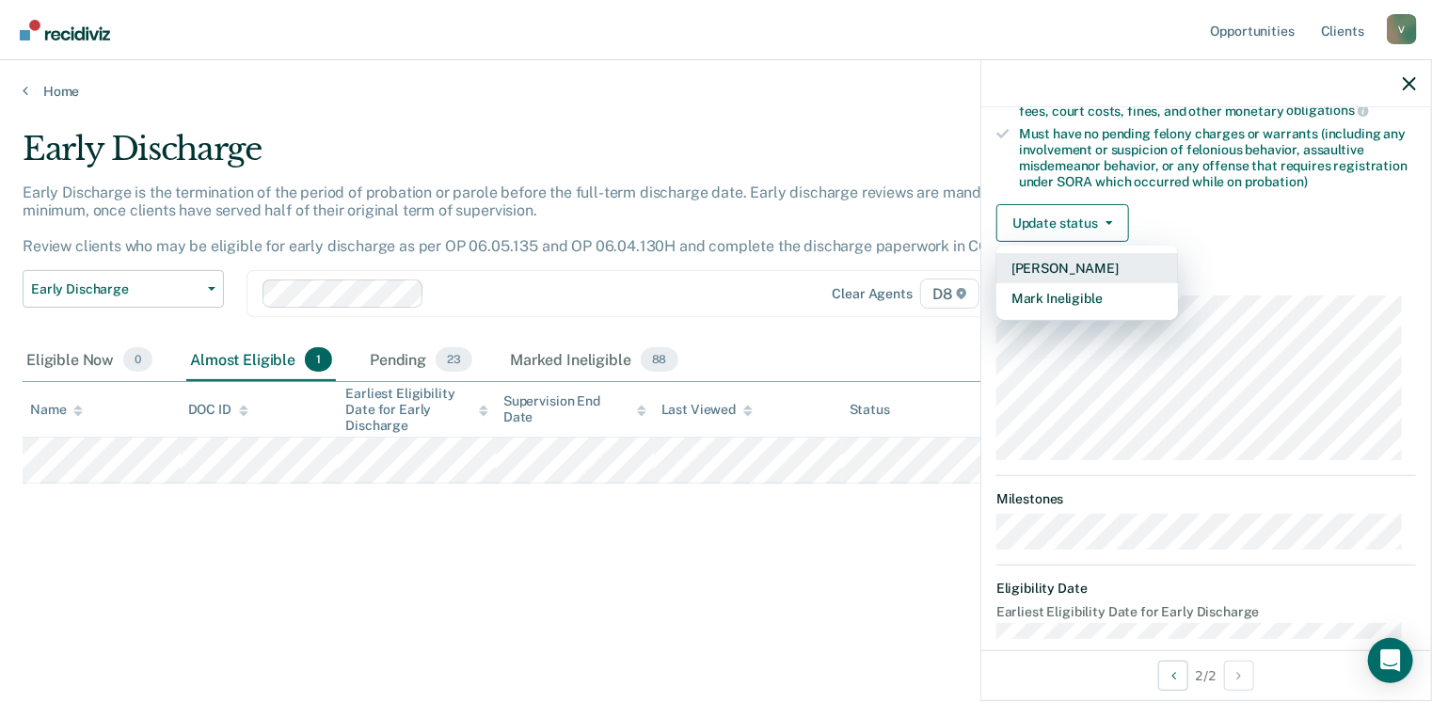
click at [1053, 258] on button "Mark Pending" at bounding box center [1087, 268] width 182 height 30
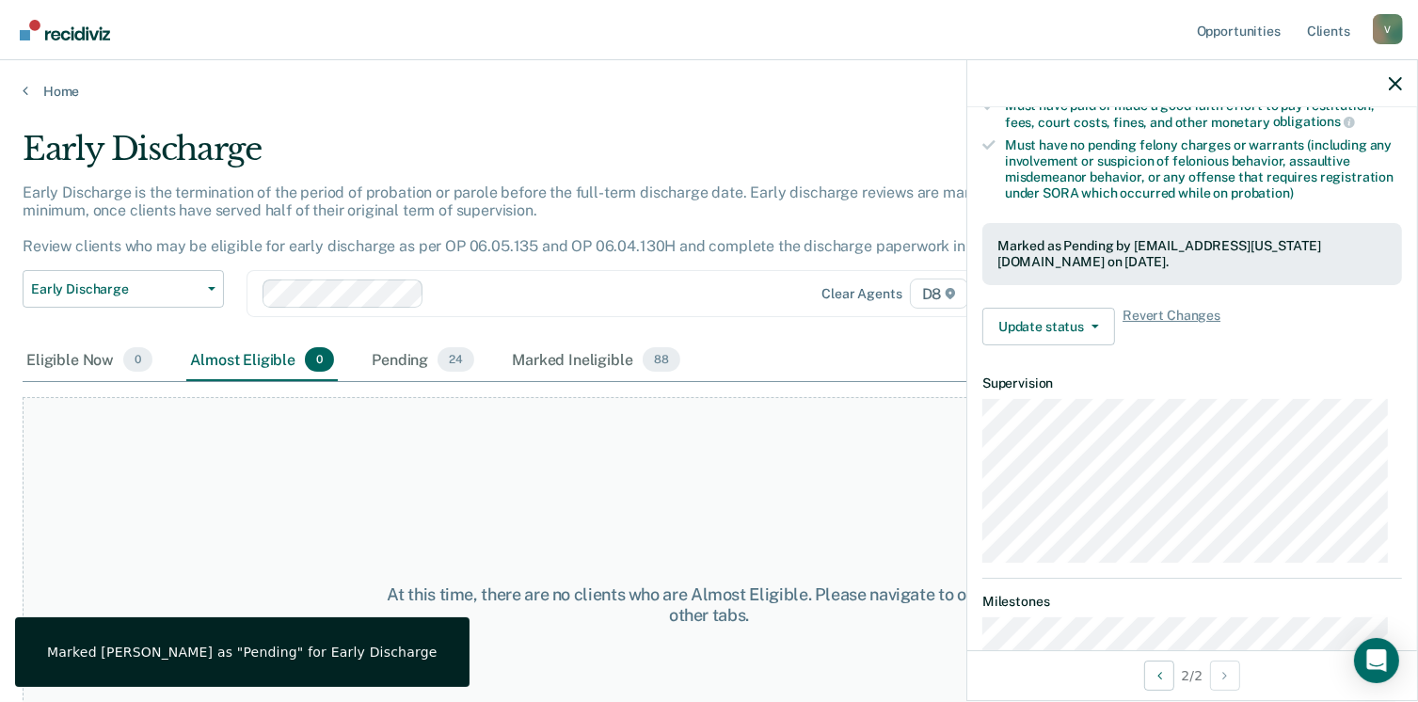
scroll to position [506, 0]
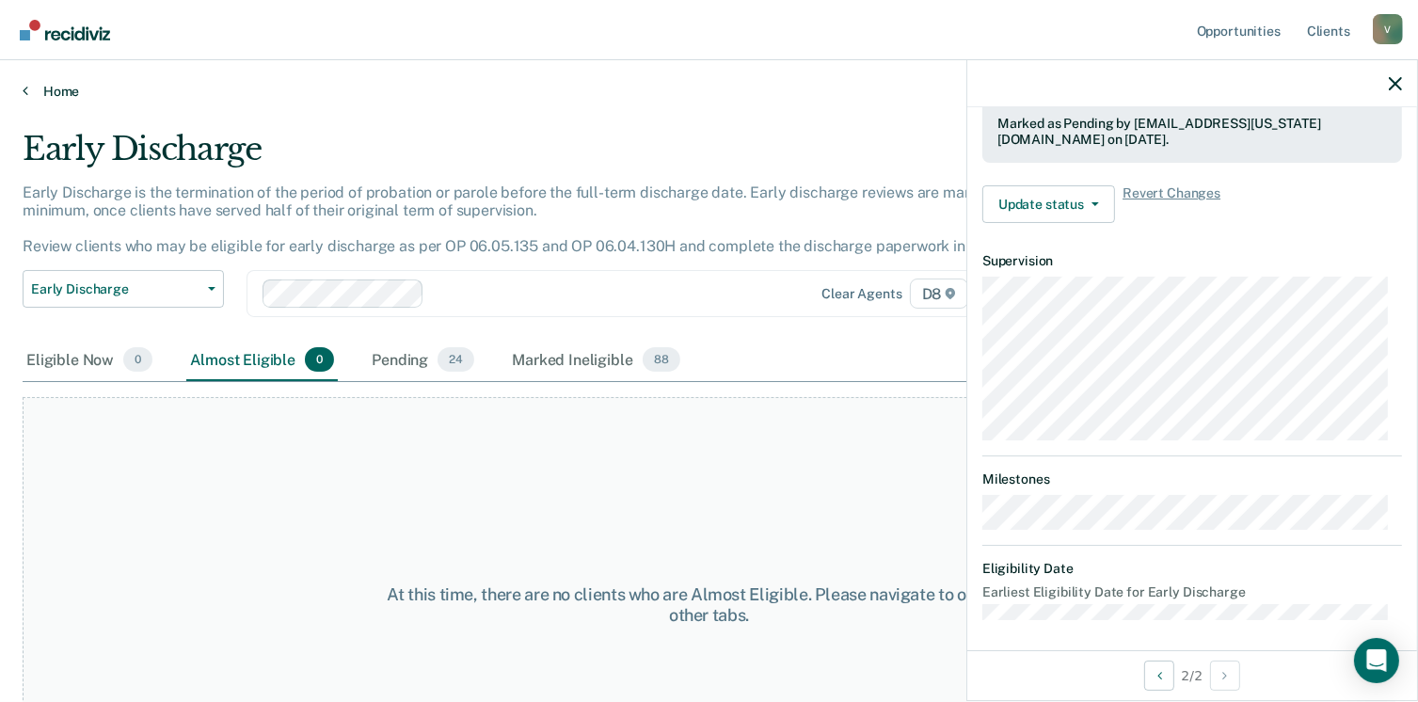
click at [55, 87] on link "Home" at bounding box center [709, 91] width 1373 height 17
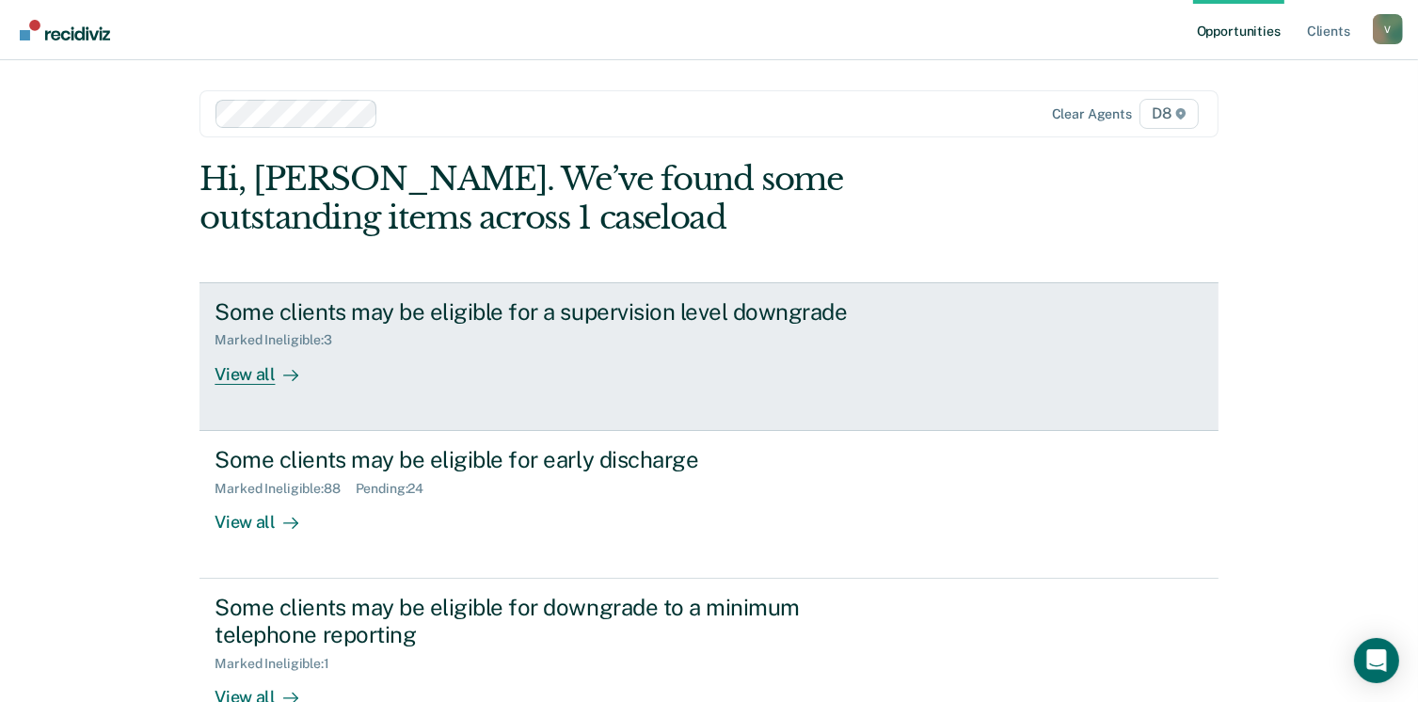
click at [238, 373] on div "View all" at bounding box center [267, 366] width 105 height 37
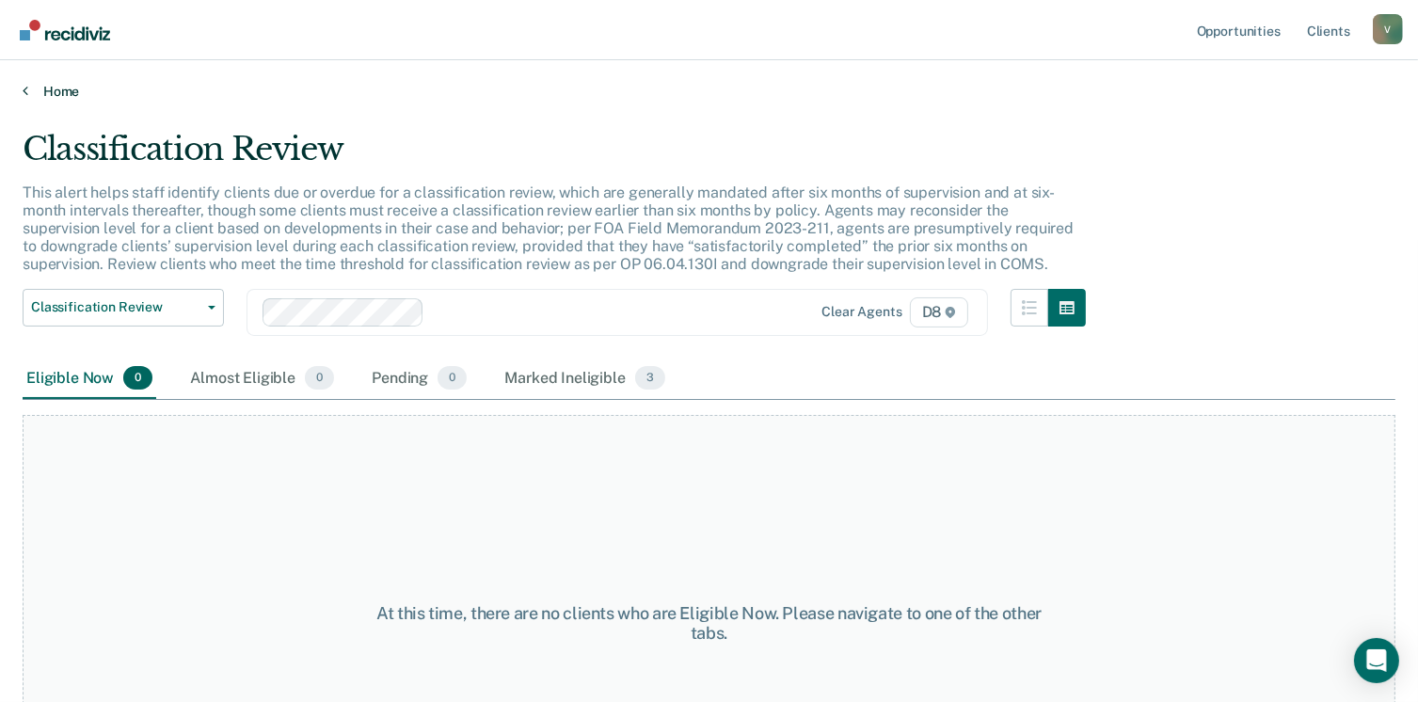
click at [50, 87] on link "Home" at bounding box center [709, 91] width 1373 height 17
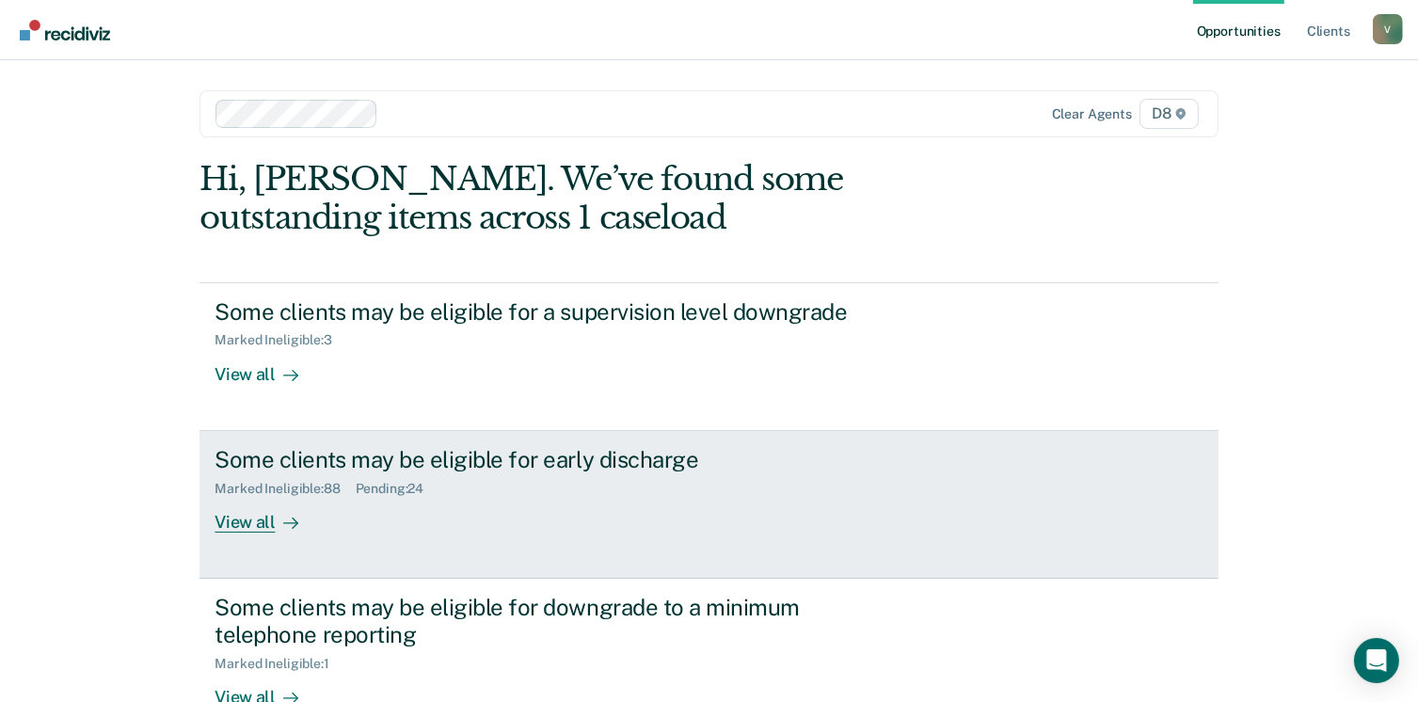
drag, startPoint x: 250, startPoint y: 520, endPoint x: 218, endPoint y: 522, distance: 32.0
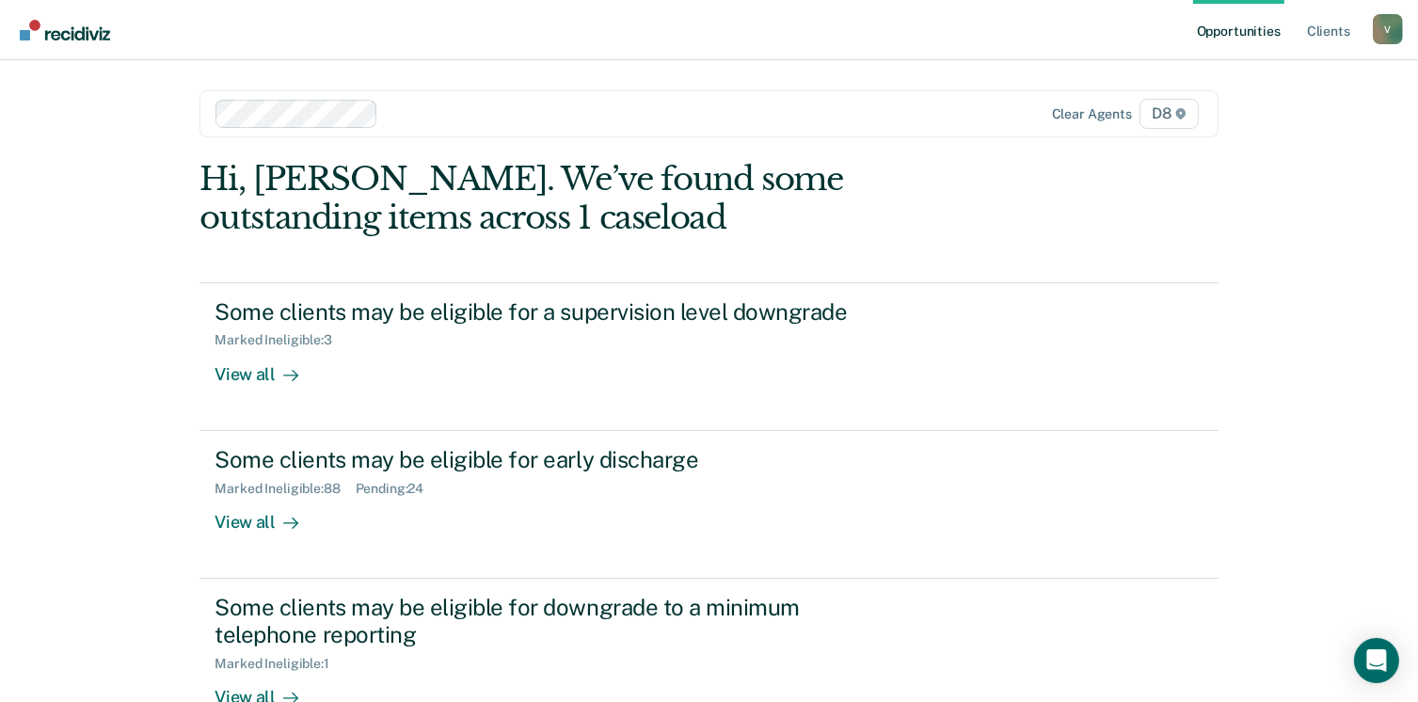
drag, startPoint x: 218, startPoint y: 522, endPoint x: 136, endPoint y: 512, distance: 82.5
click at [136, 512] on div "Opportunities Client s VanderwallC1@michigan.gov V Profile How it works Log Out…" at bounding box center [709, 488] width 1418 height 977
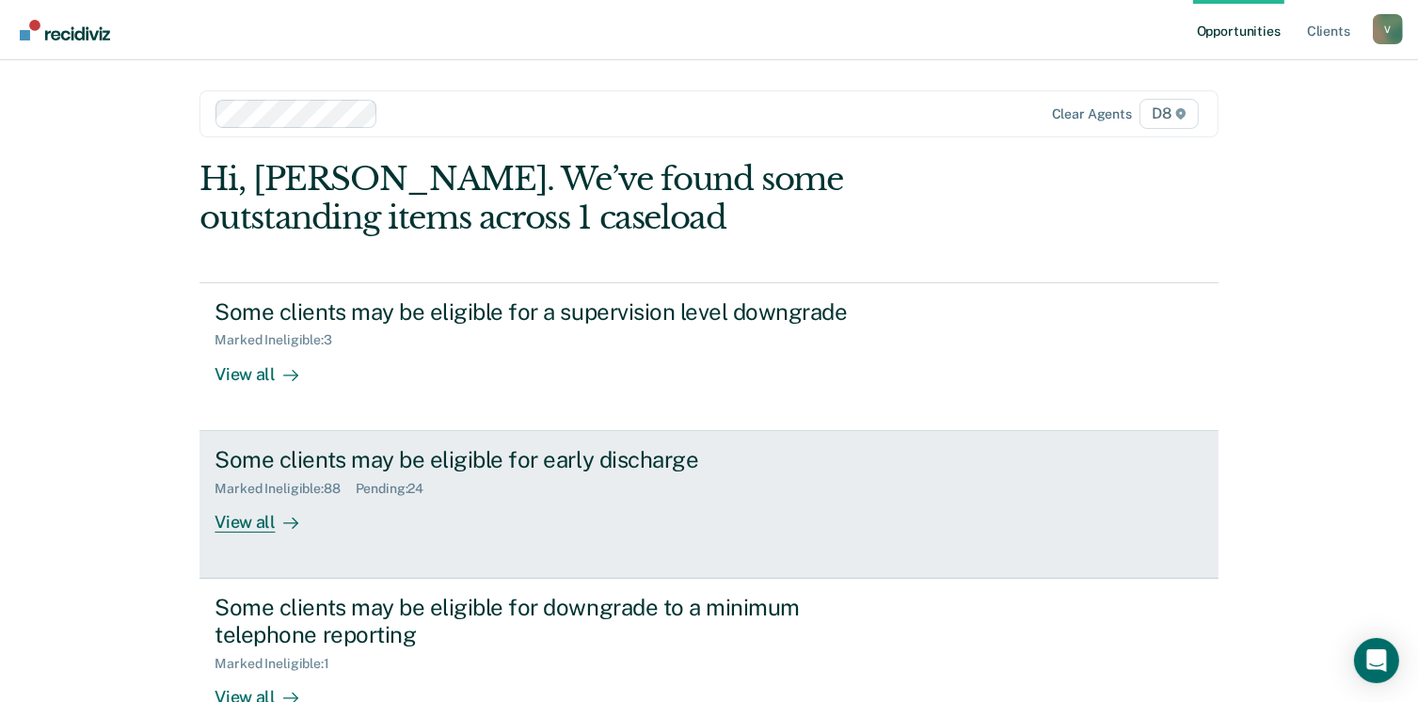
click at [215, 514] on div "View all" at bounding box center [267, 514] width 105 height 37
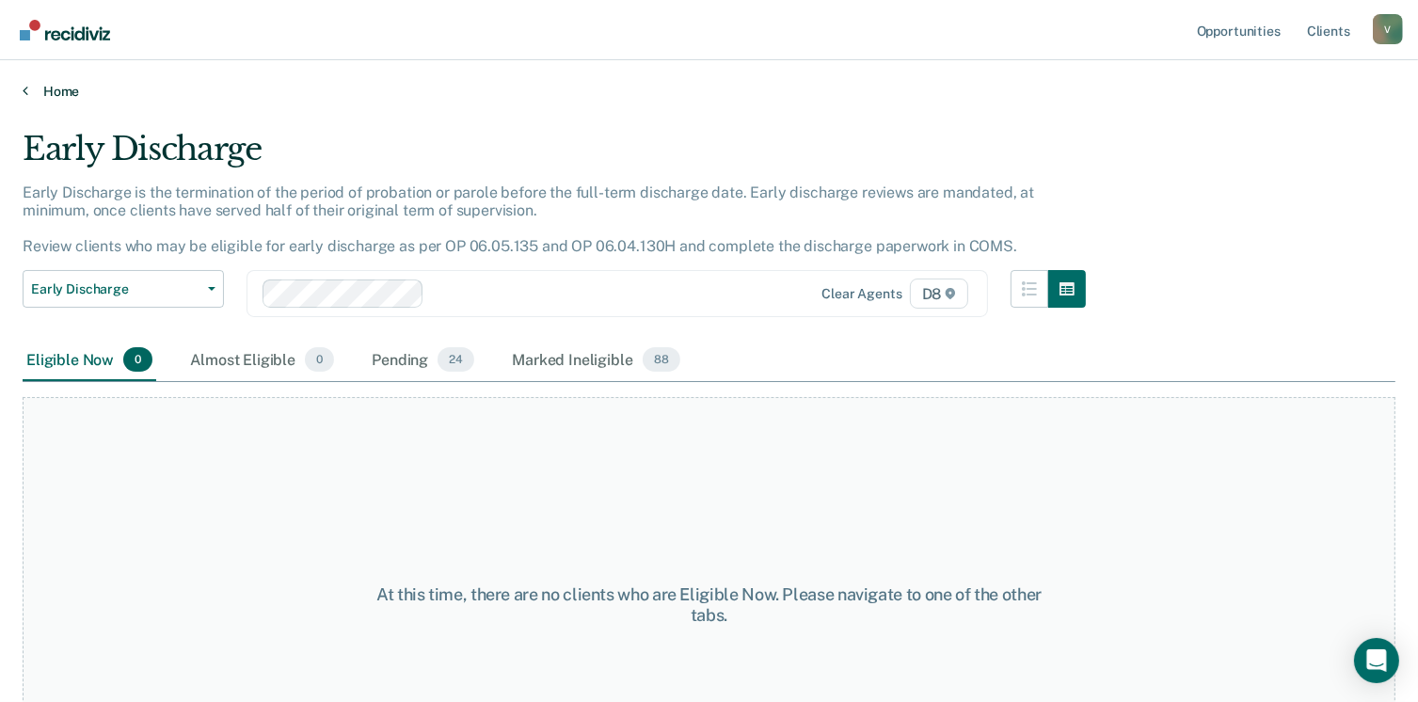
click at [63, 93] on link "Home" at bounding box center [709, 91] width 1373 height 17
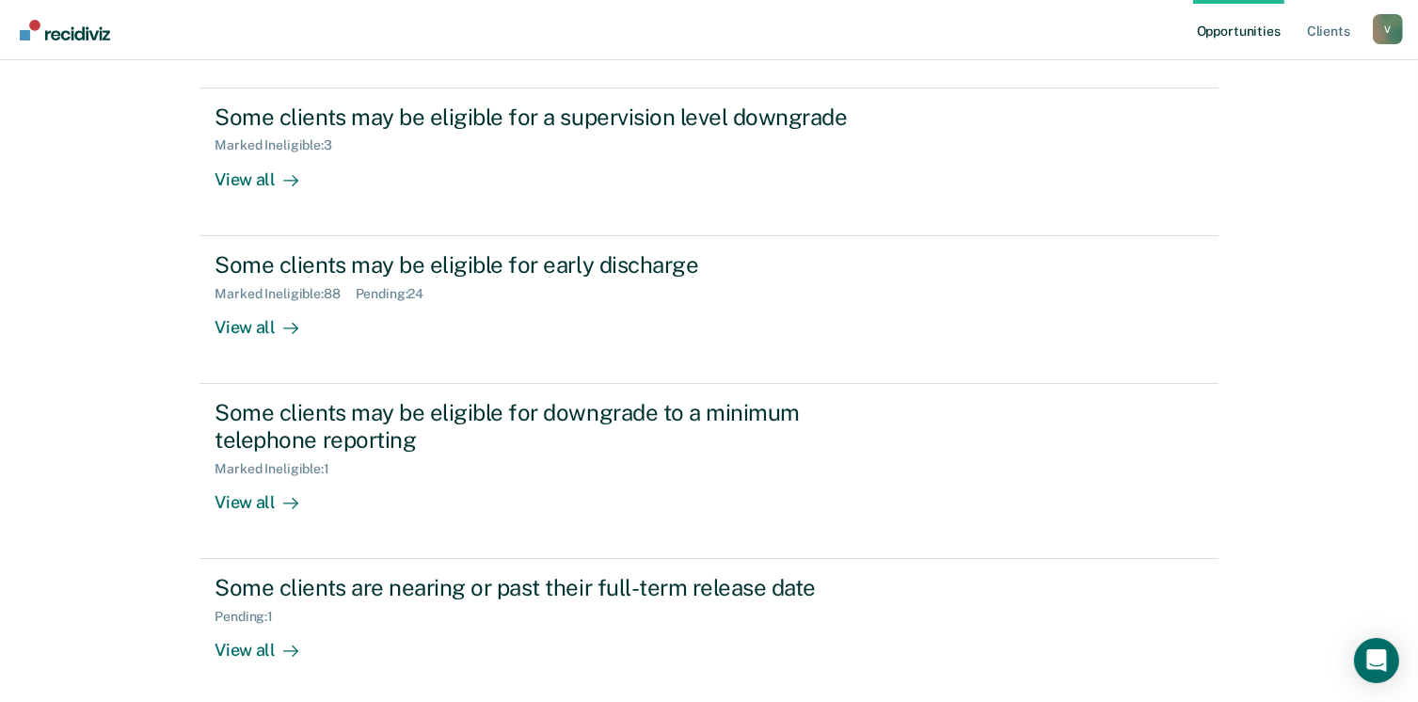
scroll to position [273, 0]
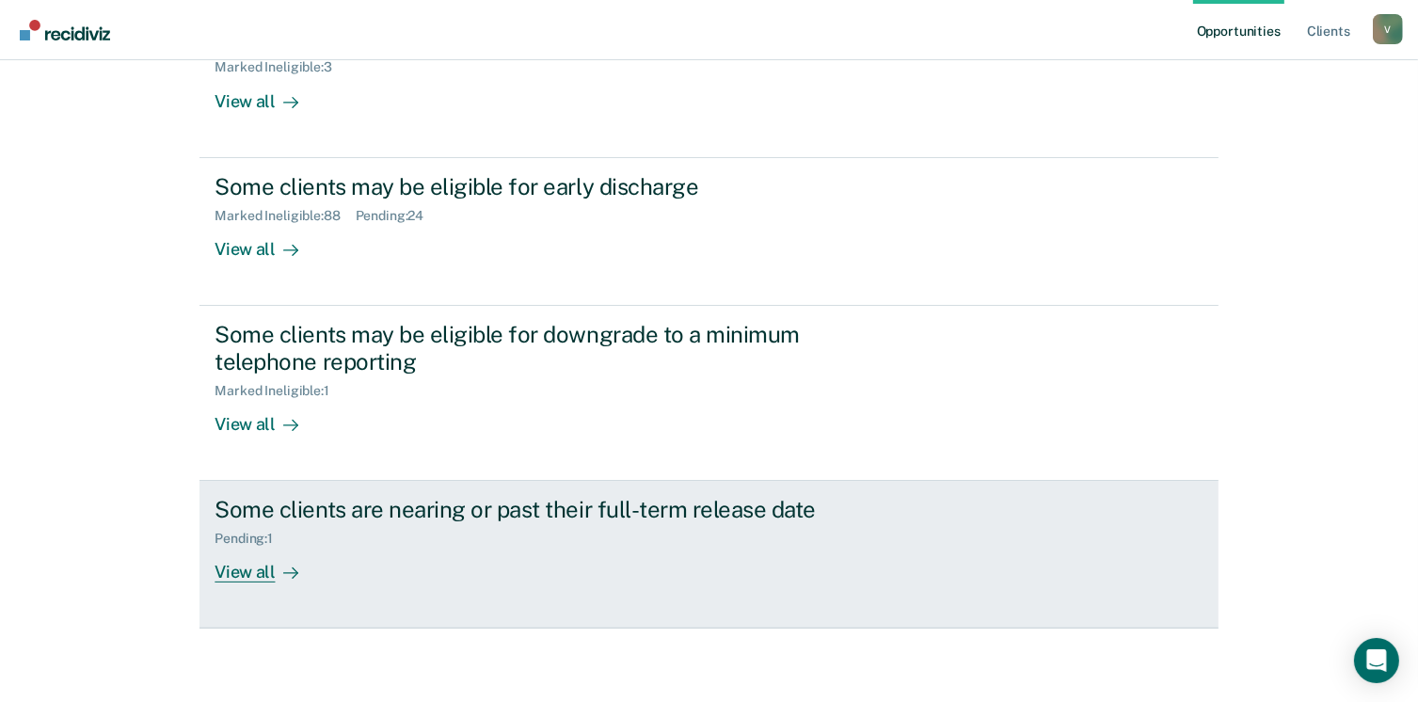
click at [238, 580] on link "Some clients are nearing or past their full-term release date Pending : 1 View …" at bounding box center [708, 555] width 1018 height 148
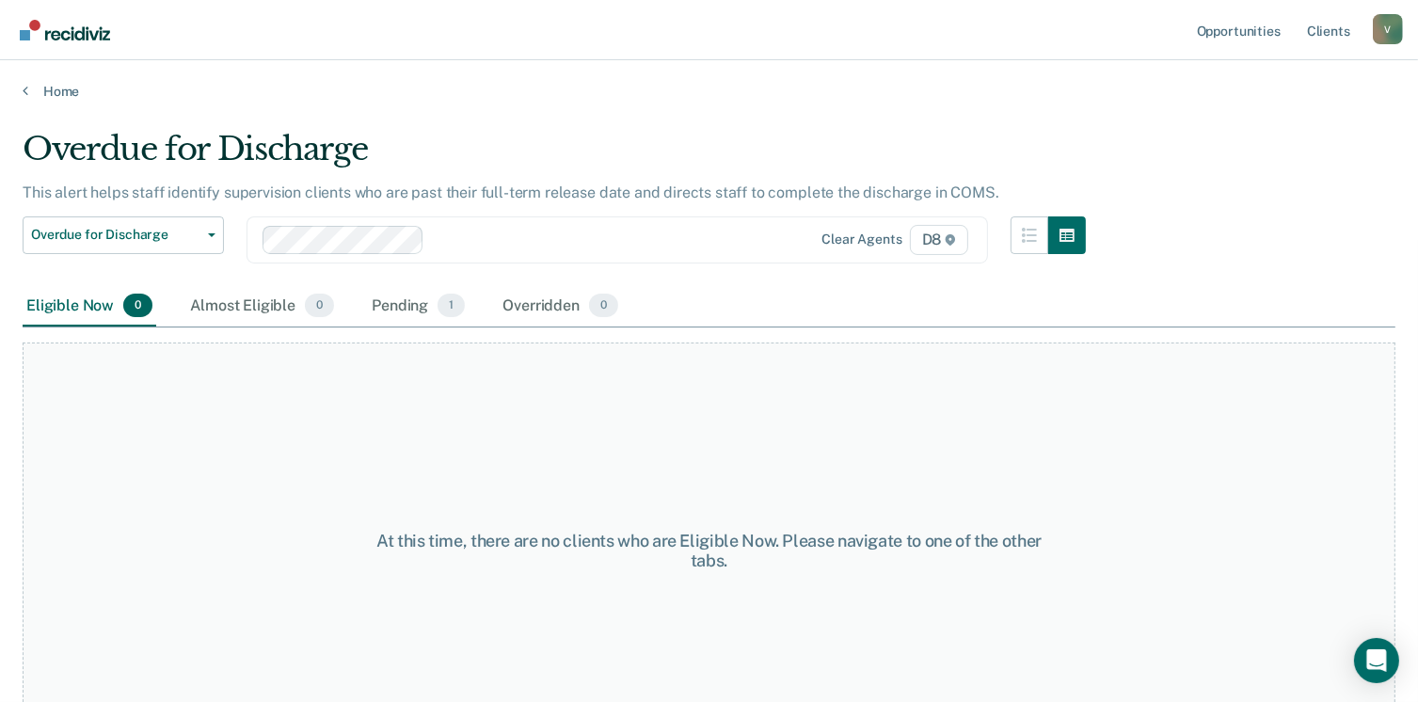
click at [98, 116] on main "Overdue for Discharge This alert helps staff identify supervision clients who a…" at bounding box center [709, 398] width 1418 height 596
click at [54, 95] on link "Home" at bounding box center [709, 91] width 1373 height 17
